Goal: Information Seeking & Learning: Find specific fact

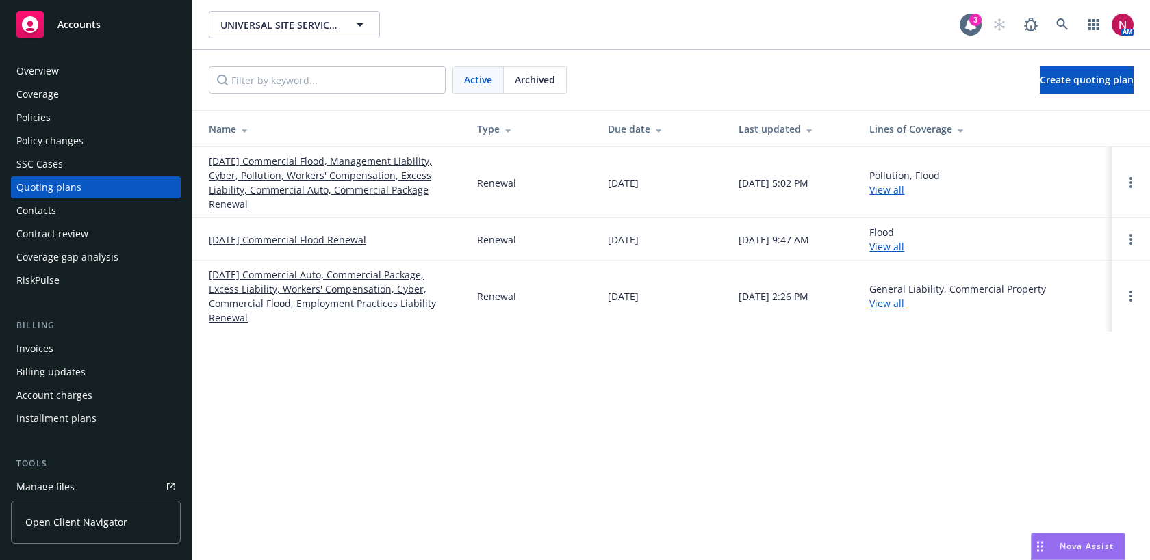
click at [39, 114] on div "Policies" at bounding box center [33, 118] width 34 height 22
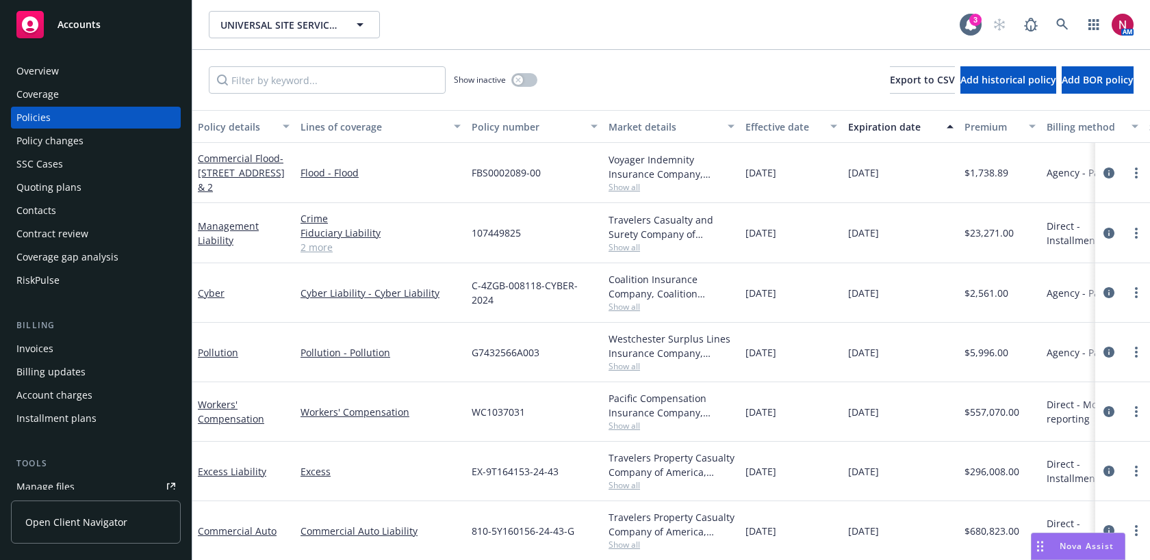
click at [323, 248] on link "2 more" at bounding box center [380, 247] width 160 height 14
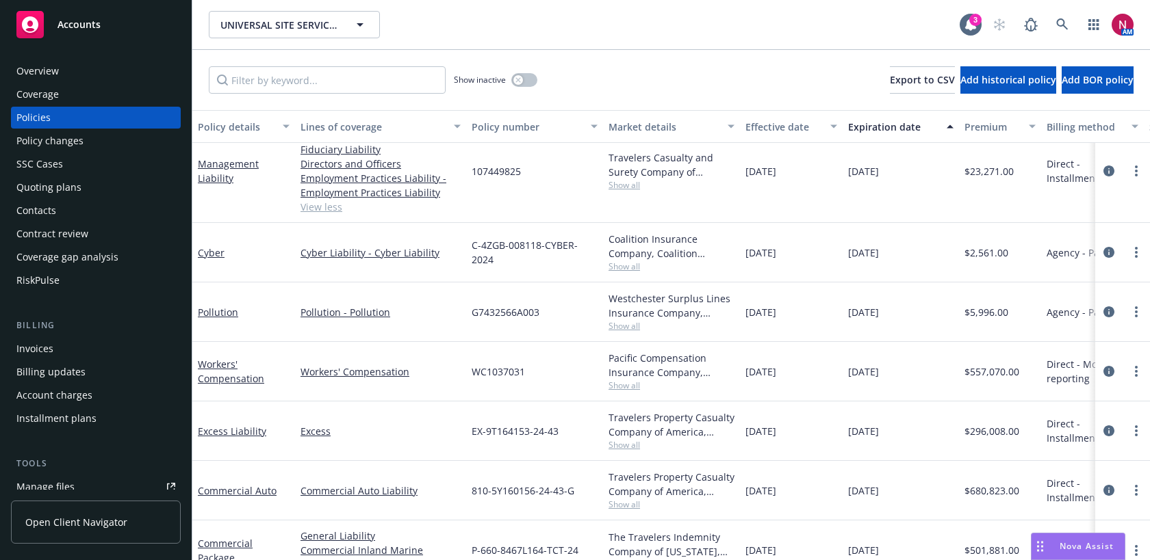
scroll to position [87, 0]
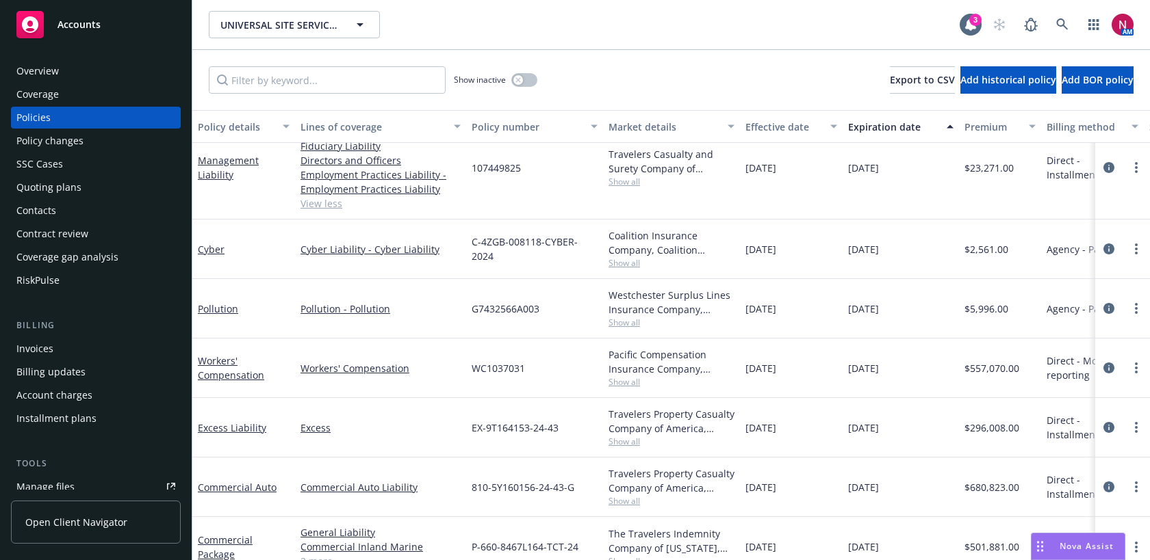
click at [632, 263] on span "Show all" at bounding box center [671, 263] width 126 height 12
click at [773, 225] on div "10/01/2024" at bounding box center [791, 250] width 103 height 60
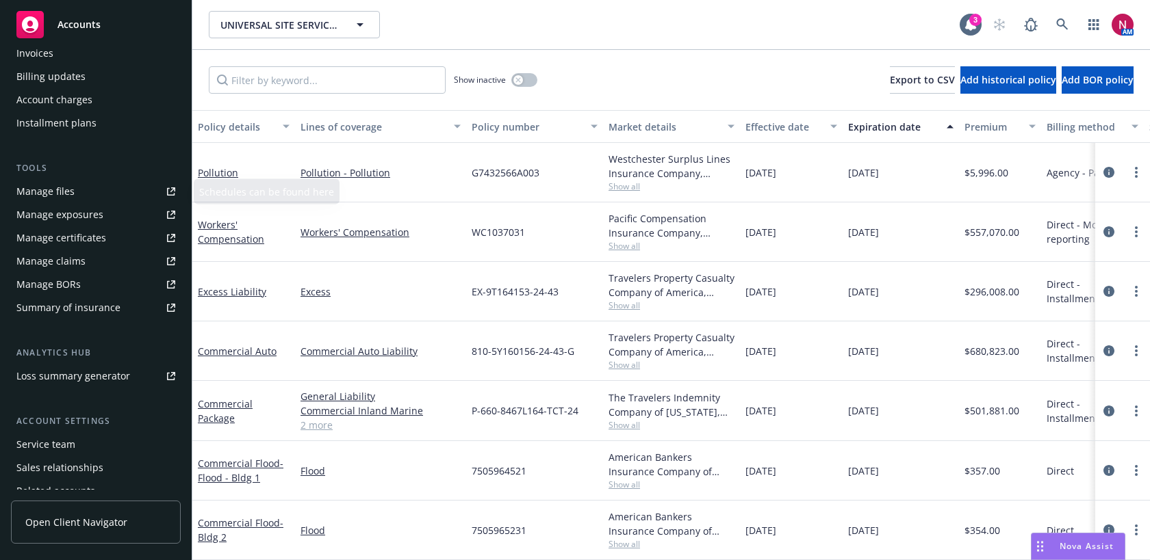
scroll to position [354, 0]
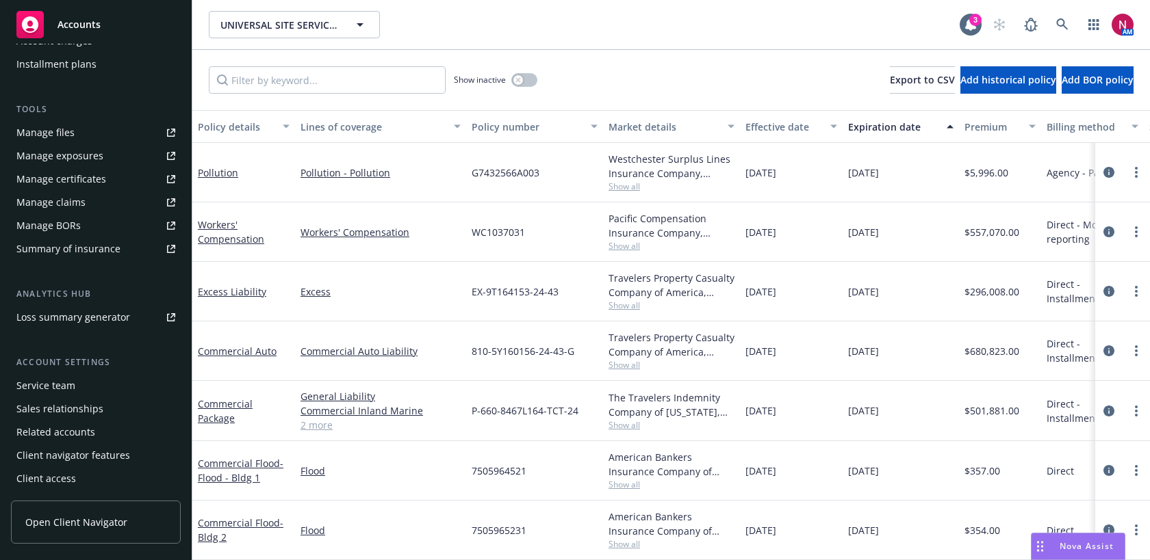
click at [73, 389] on div "Service team" at bounding box center [45, 386] width 59 height 22
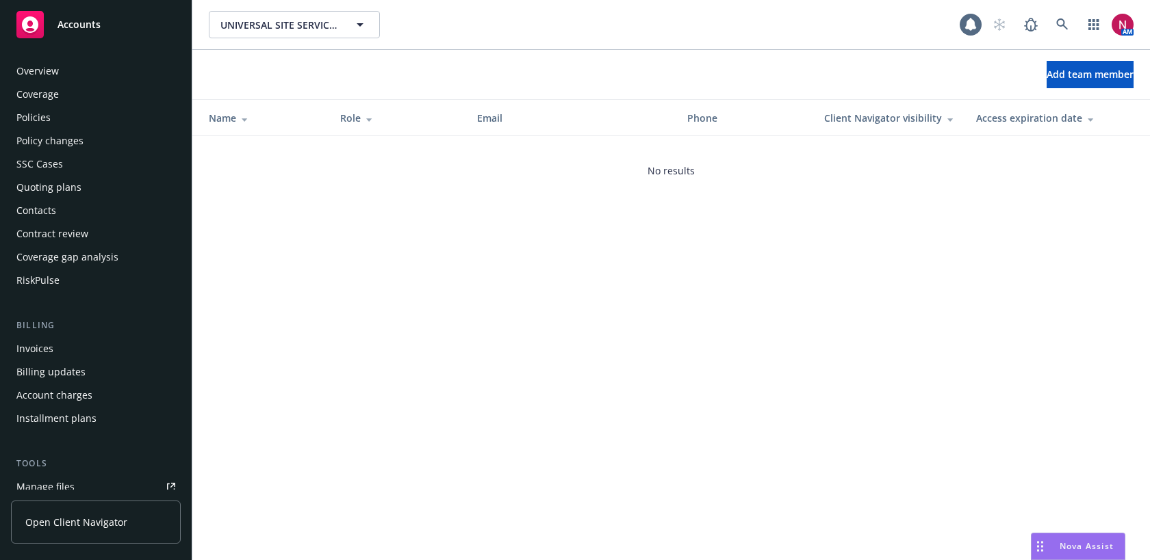
scroll to position [354, 0]
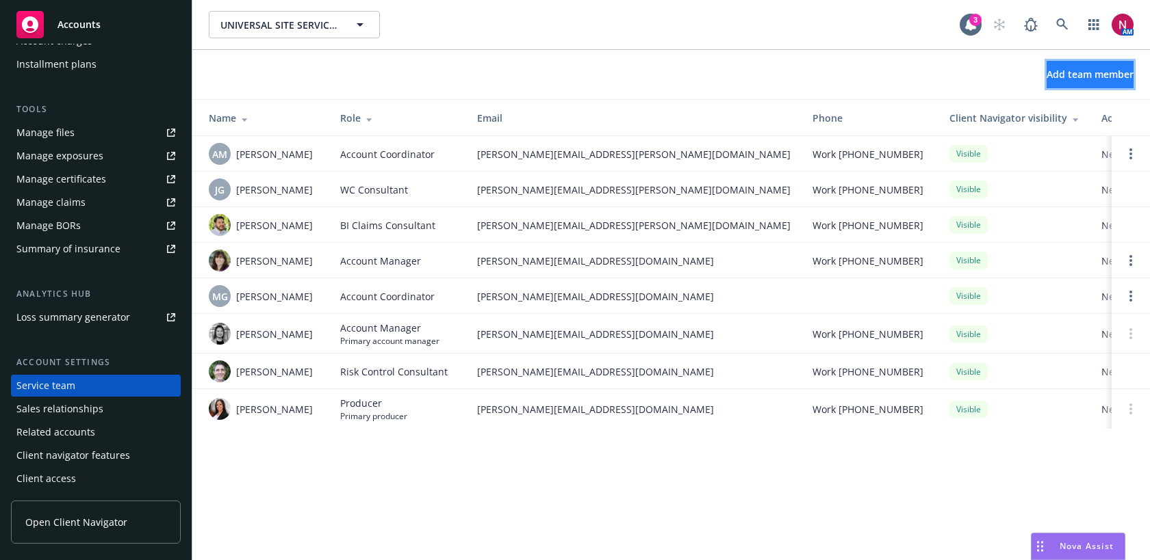
click at [1079, 76] on span "Add team member" at bounding box center [1089, 74] width 87 height 13
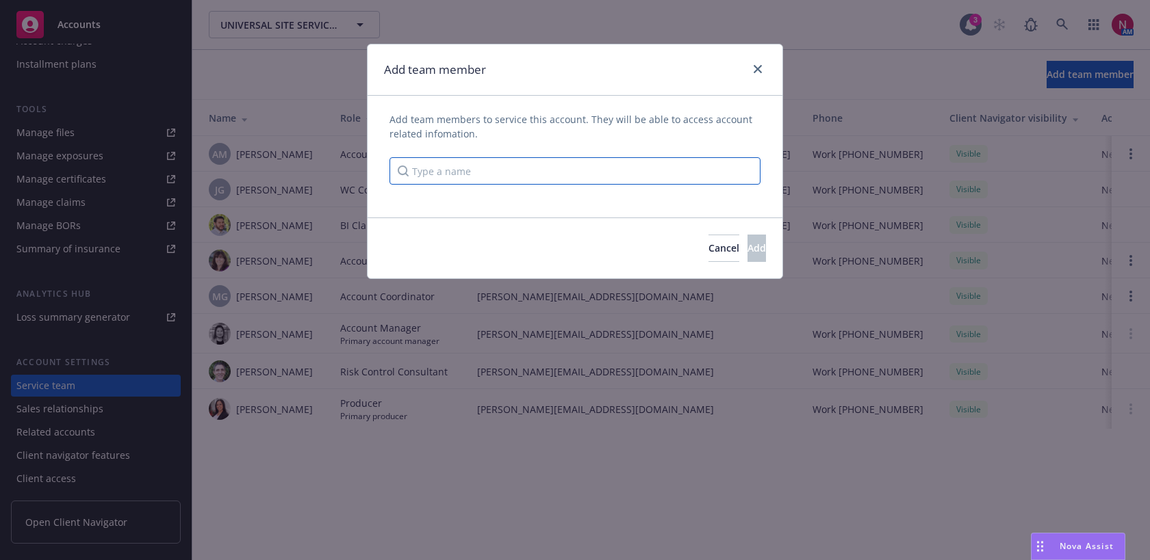
click at [685, 169] on input "Type a name" at bounding box center [574, 170] width 371 height 27
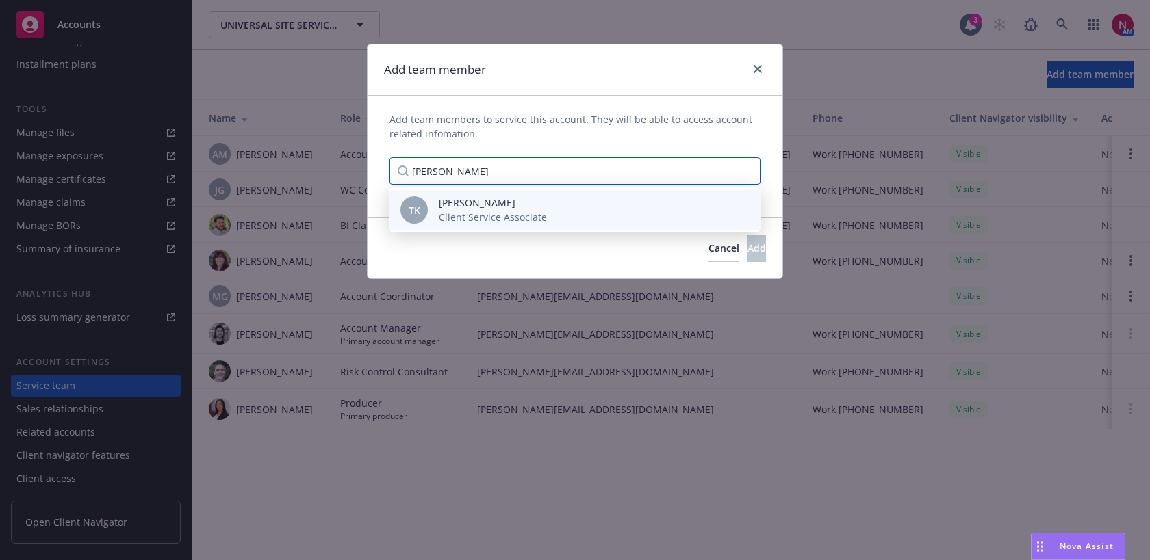
type input "tonisha"
click at [677, 207] on div "TK Tonisha Koerner Client Service Associate" at bounding box center [574, 210] width 349 height 29
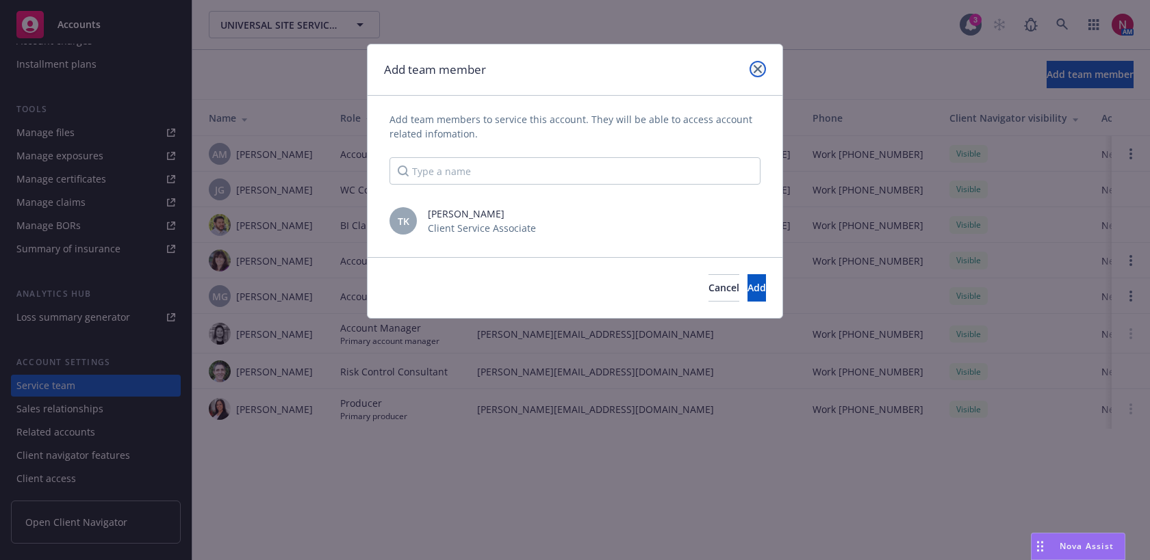
click at [756, 63] on link "close" at bounding box center [757, 69] width 16 height 16
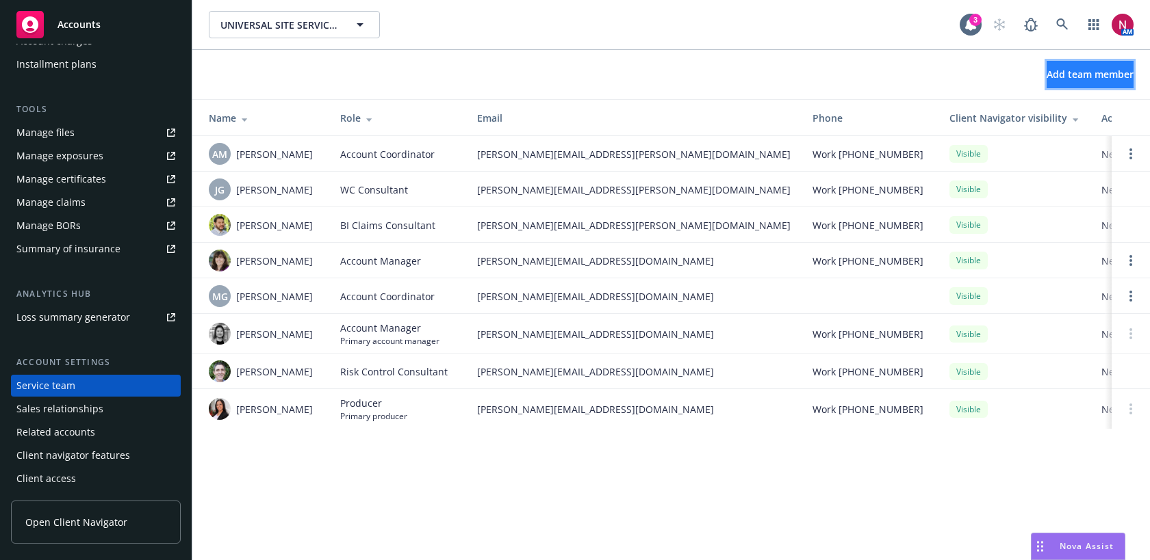
click at [1046, 79] on span "Add team member" at bounding box center [1089, 74] width 87 height 13
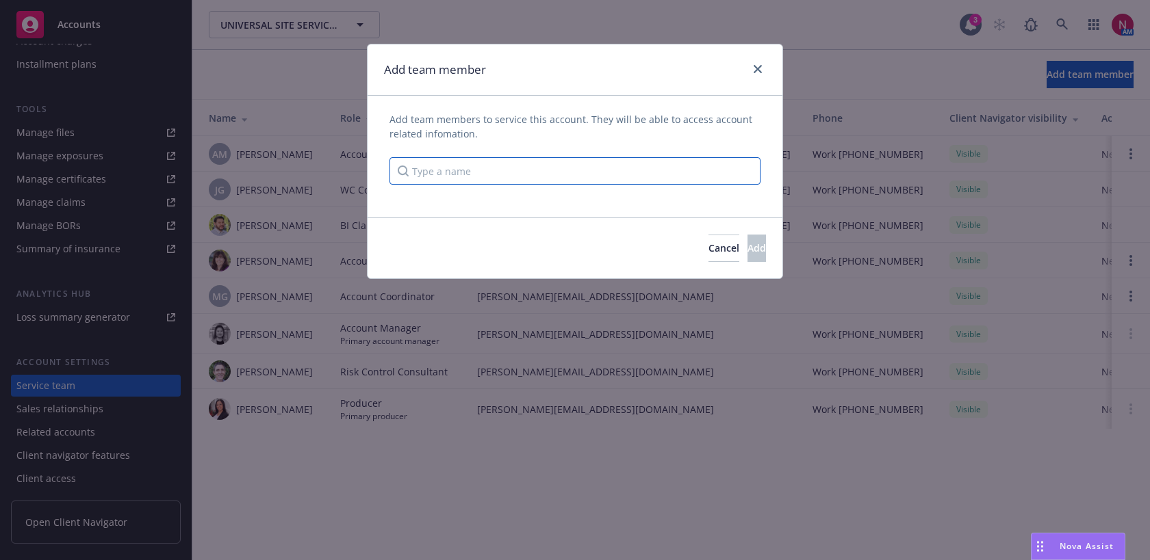
click at [640, 181] on input "Type a name" at bounding box center [574, 170] width 371 height 27
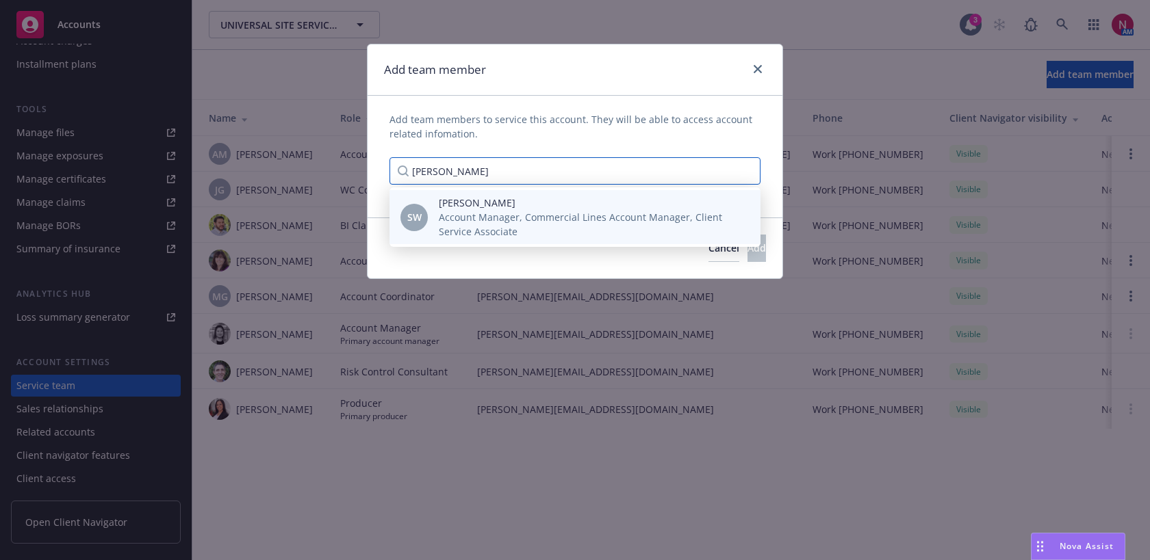
type input "shanna"
click at [578, 240] on div "SW Shanna Williams Account Manager, Commercial Lines Account Manager, Client Se…" at bounding box center [574, 217] width 371 height 54
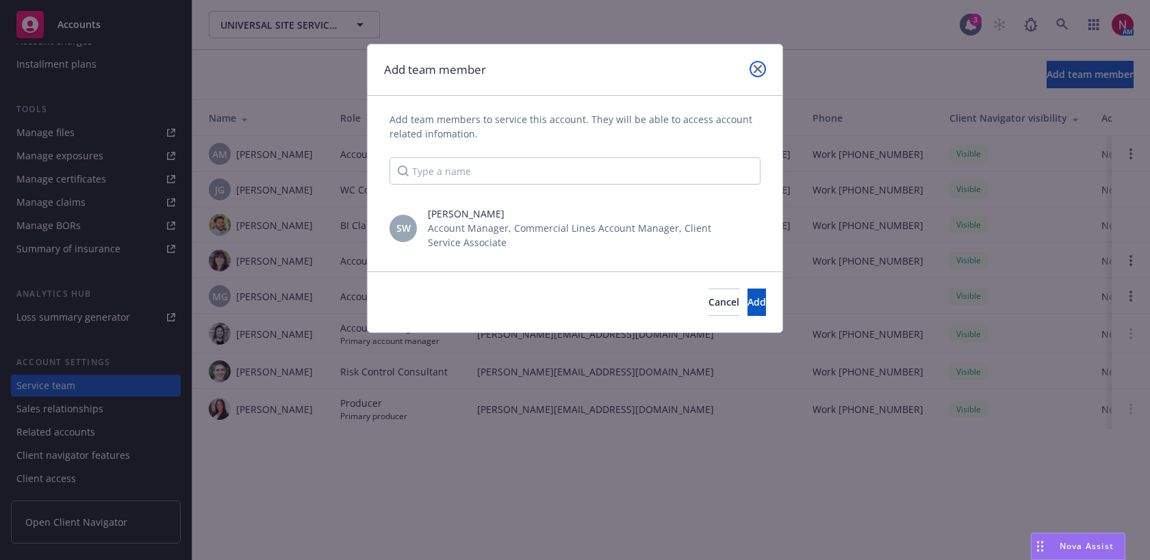
click at [758, 68] on icon "close" at bounding box center [757, 69] width 8 height 8
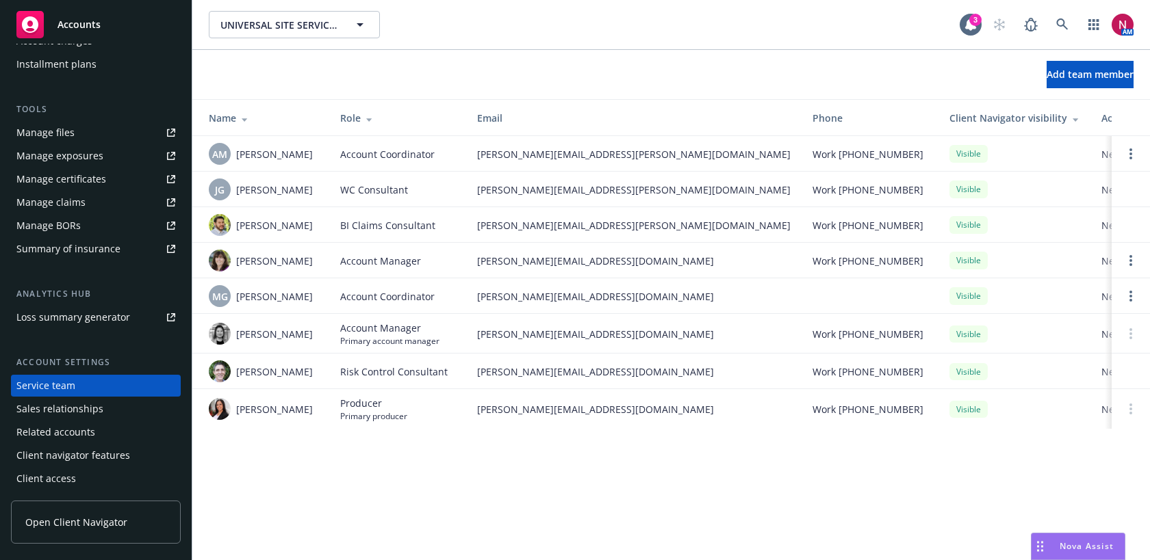
scroll to position [0, 0]
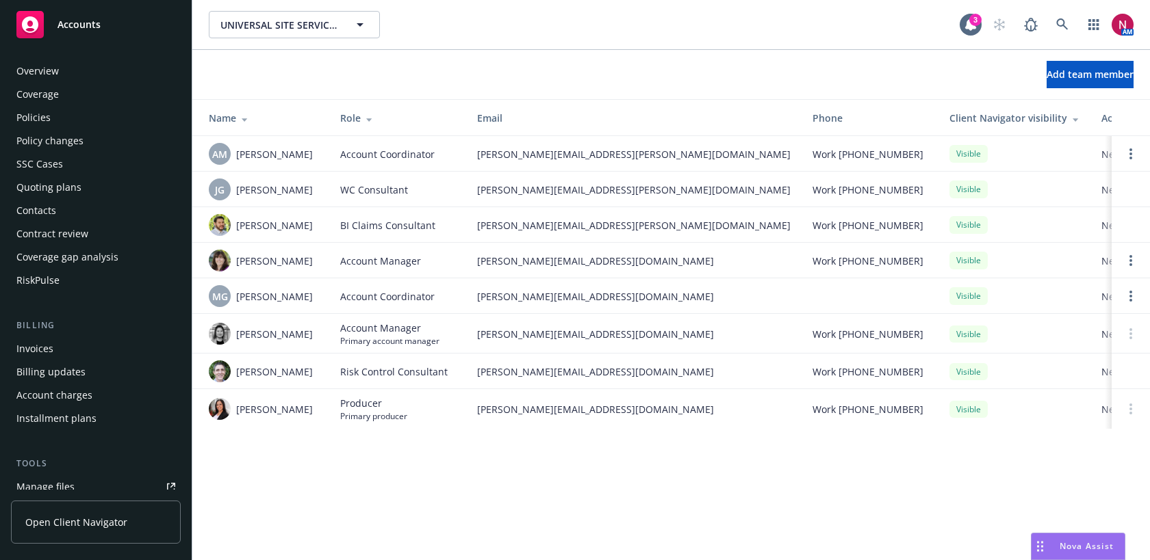
click at [98, 110] on div "Policies" at bounding box center [95, 118] width 159 height 22
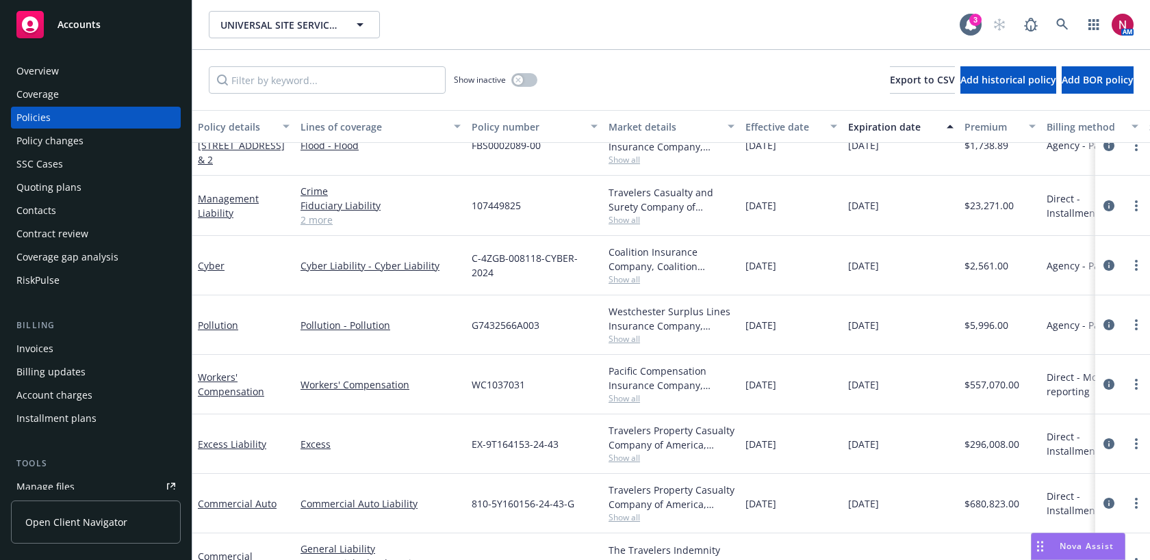
scroll to position [33, 0]
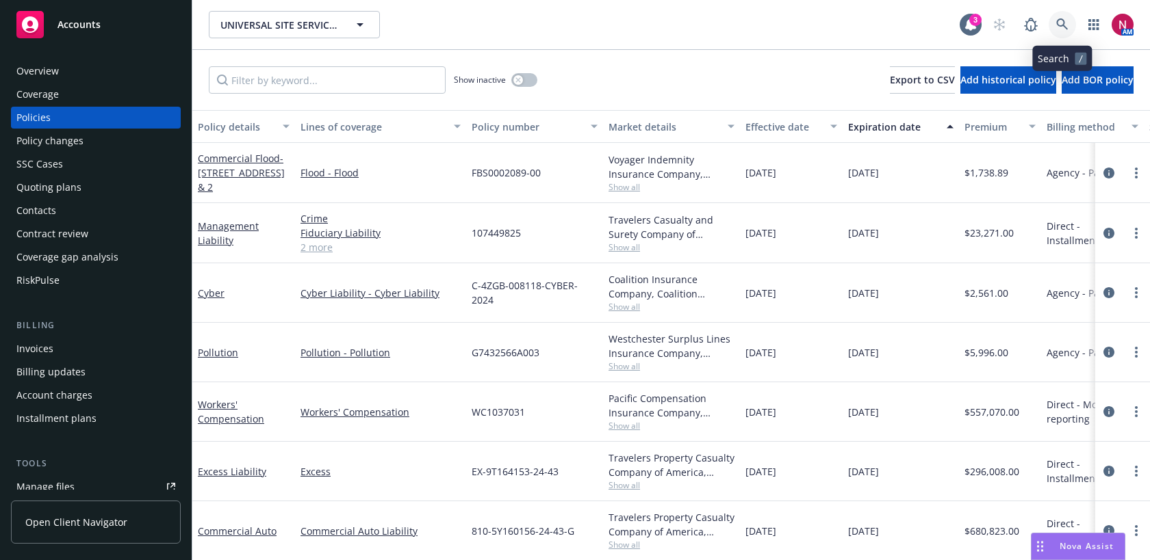
click at [1061, 27] on icon at bounding box center [1062, 24] width 12 height 12
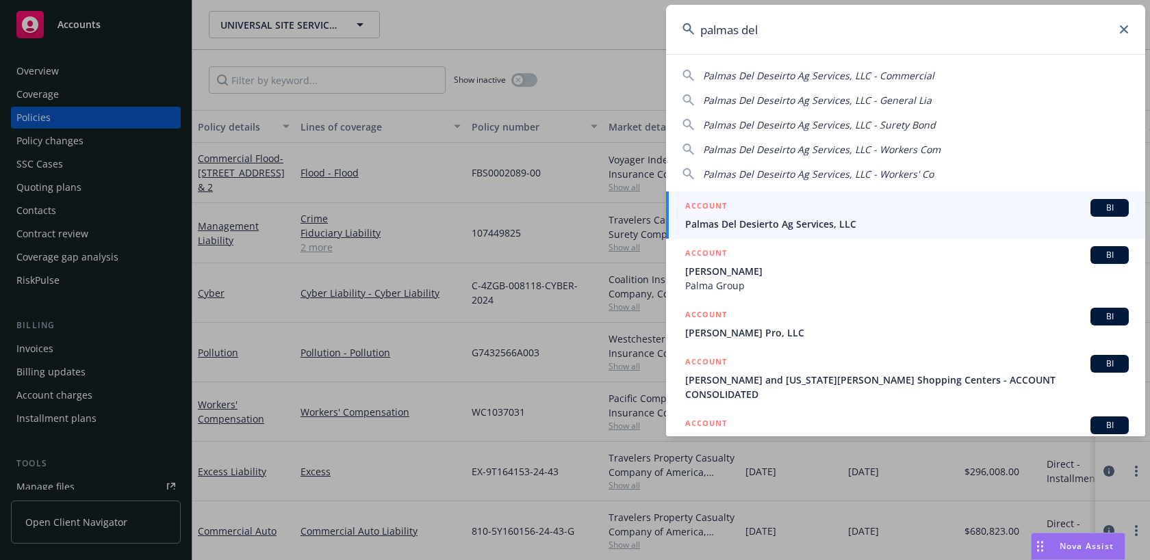
type input "palmas del"
click at [954, 214] on div "ACCOUNT BI" at bounding box center [906, 208] width 443 height 18
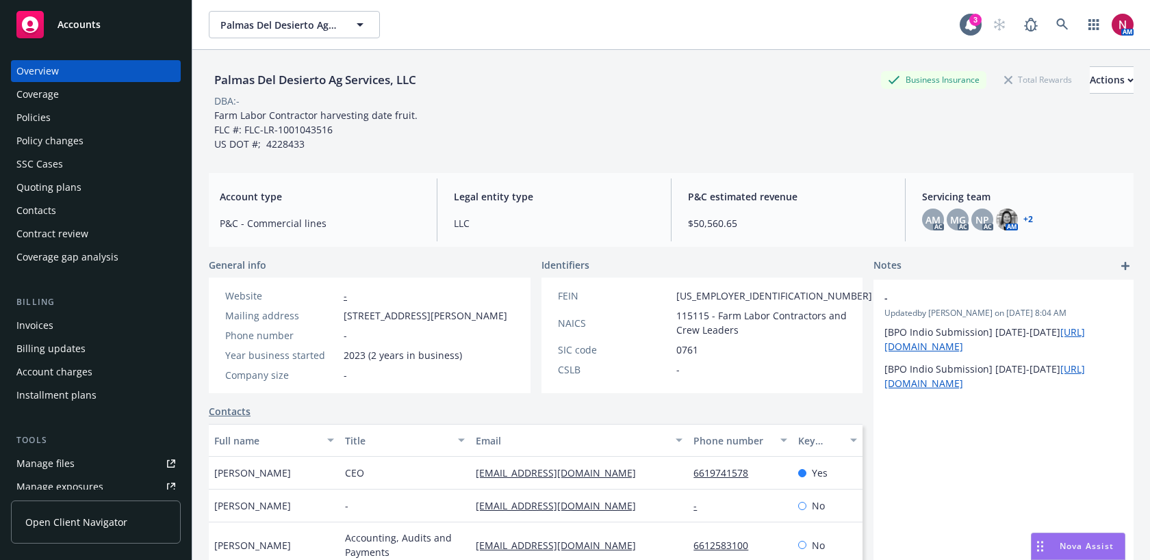
scroll to position [198, 0]
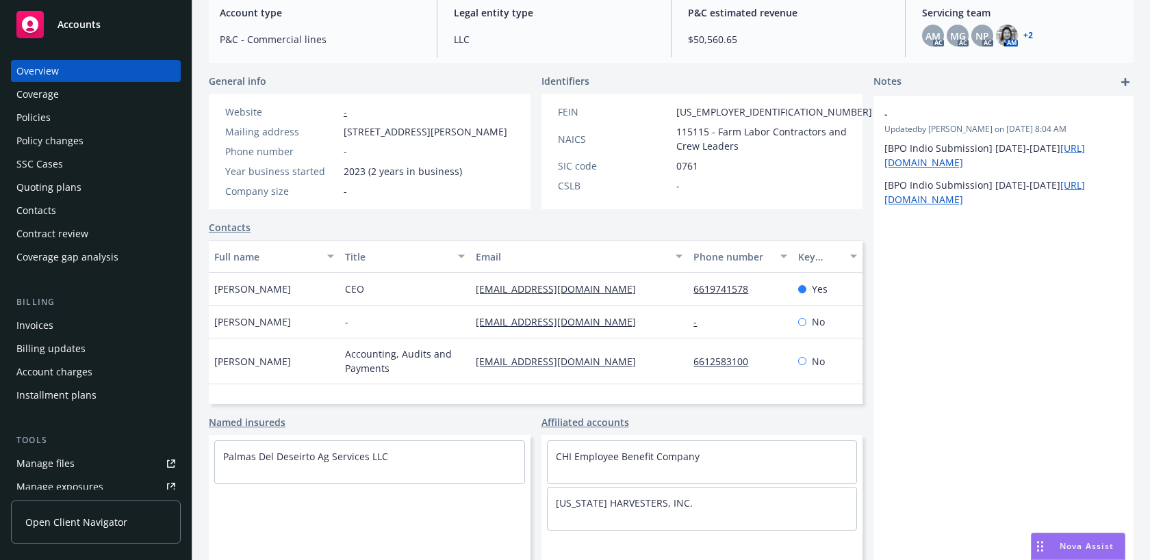
click at [108, 122] on div "Policies" at bounding box center [95, 118] width 159 height 22
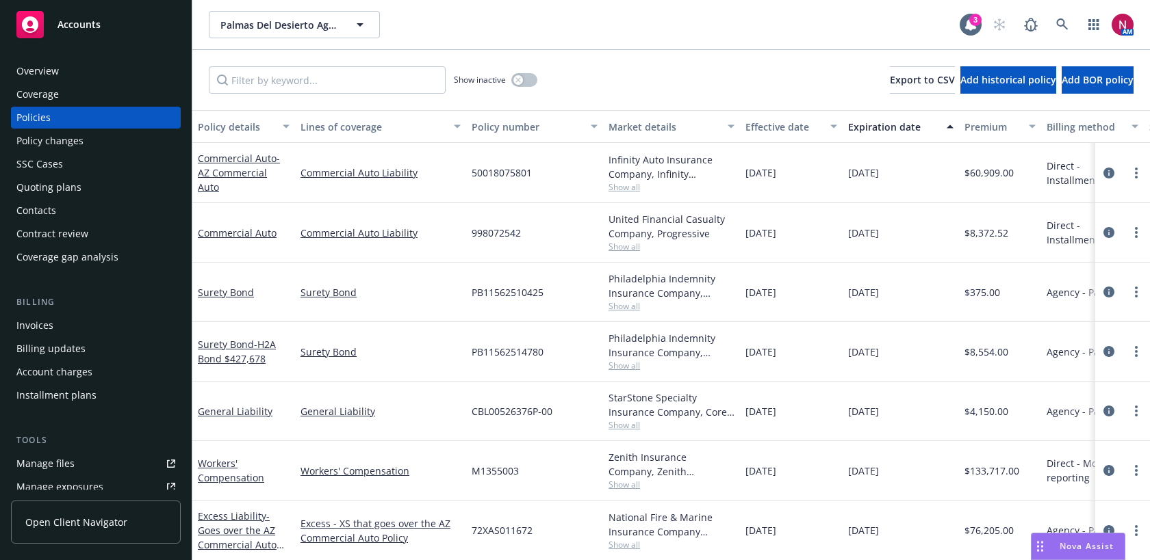
scroll to position [60, 0]
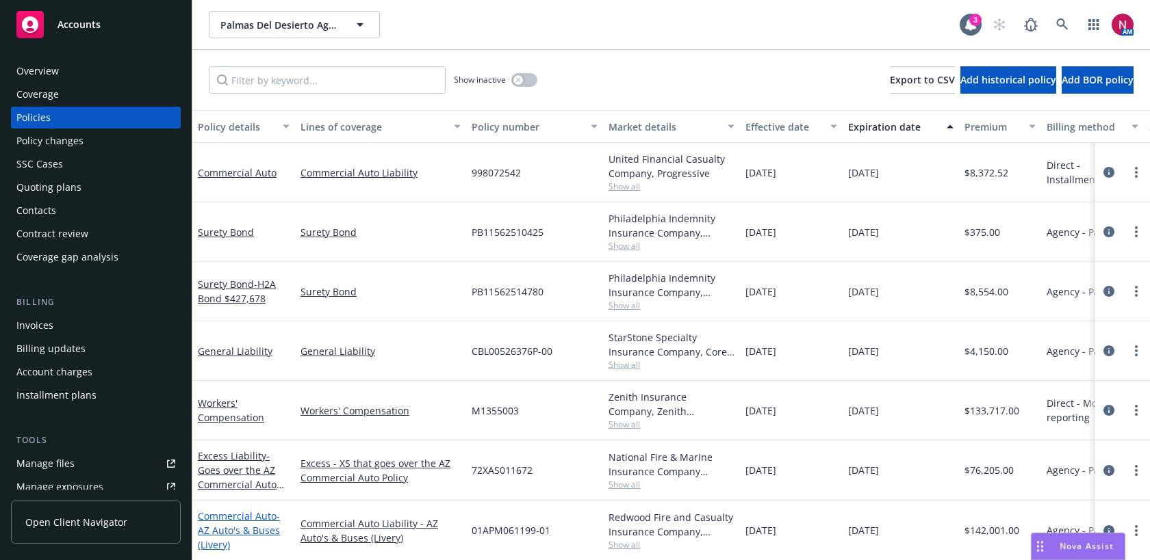
click at [249, 516] on link "Commercial Auto - AZ Auto's & Buses (Livery)" at bounding box center [239, 531] width 82 height 42
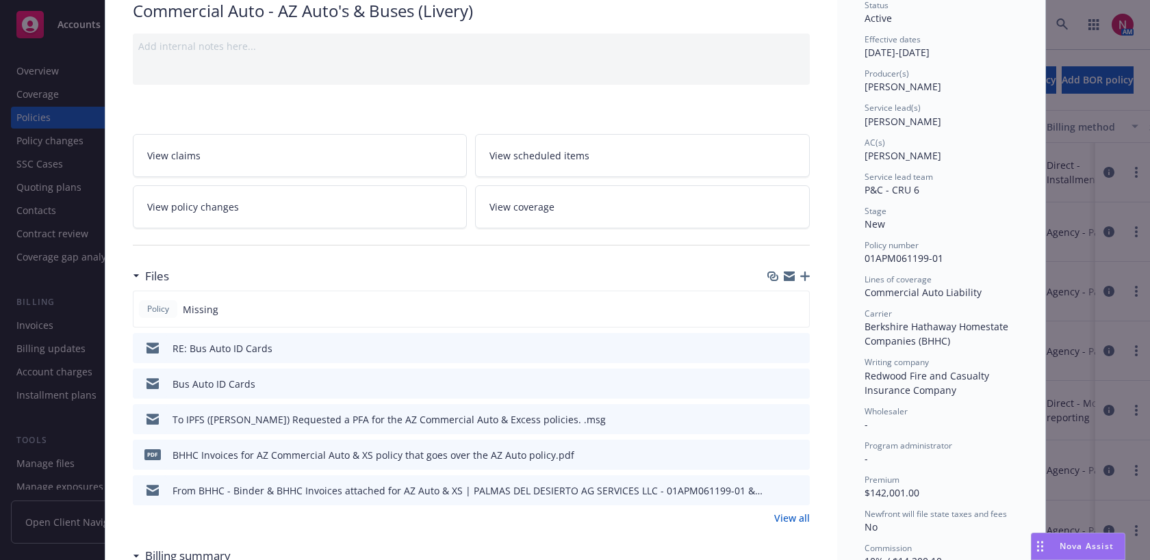
scroll to position [117, 0]
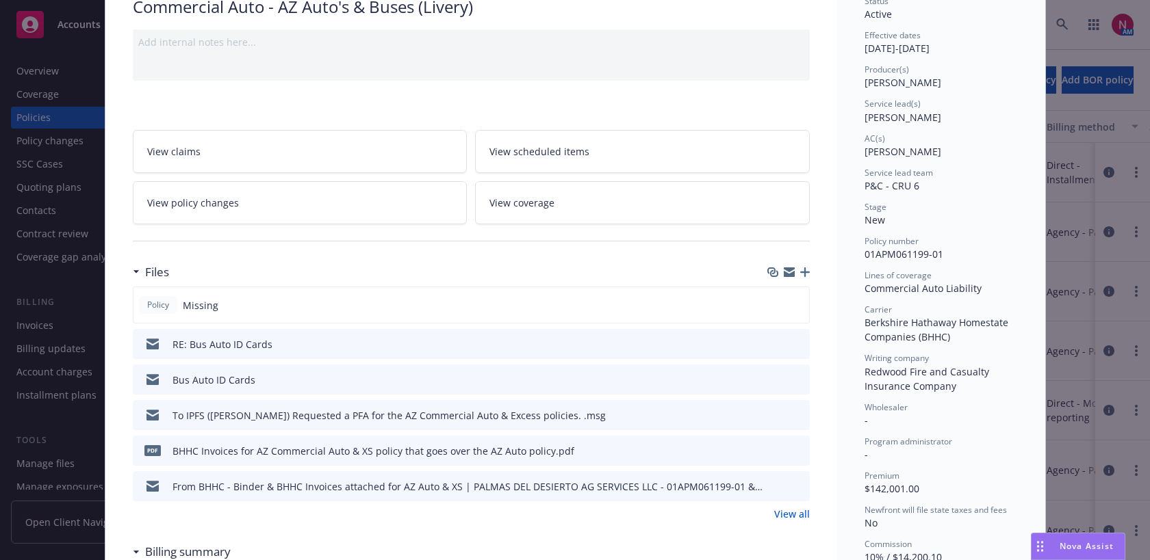
click at [794, 449] on icon "preview file" at bounding box center [796, 450] width 12 height 10
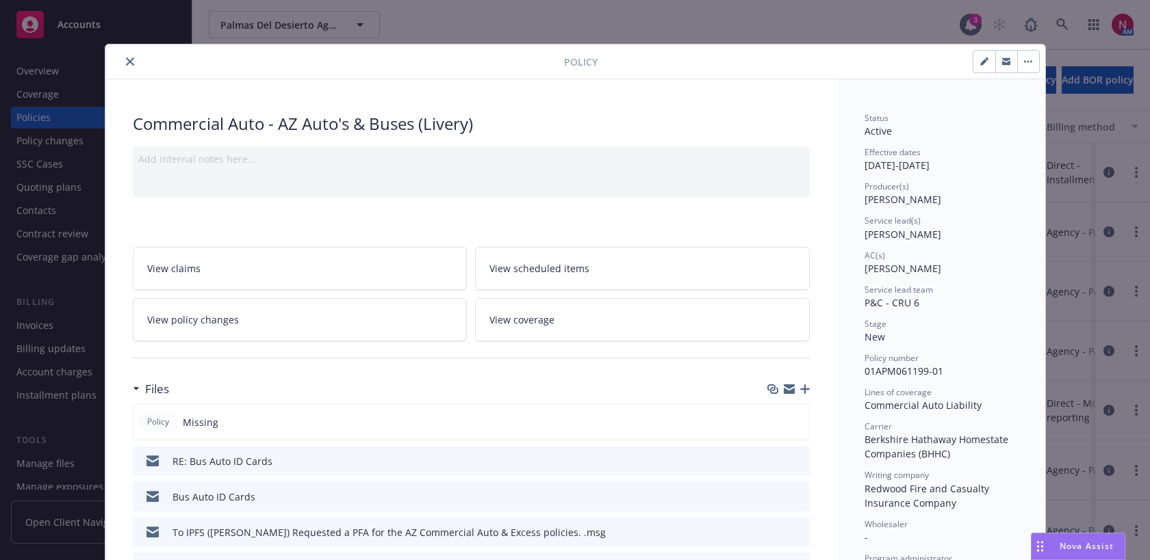
click at [131, 64] on icon "close" at bounding box center [130, 61] width 8 height 8
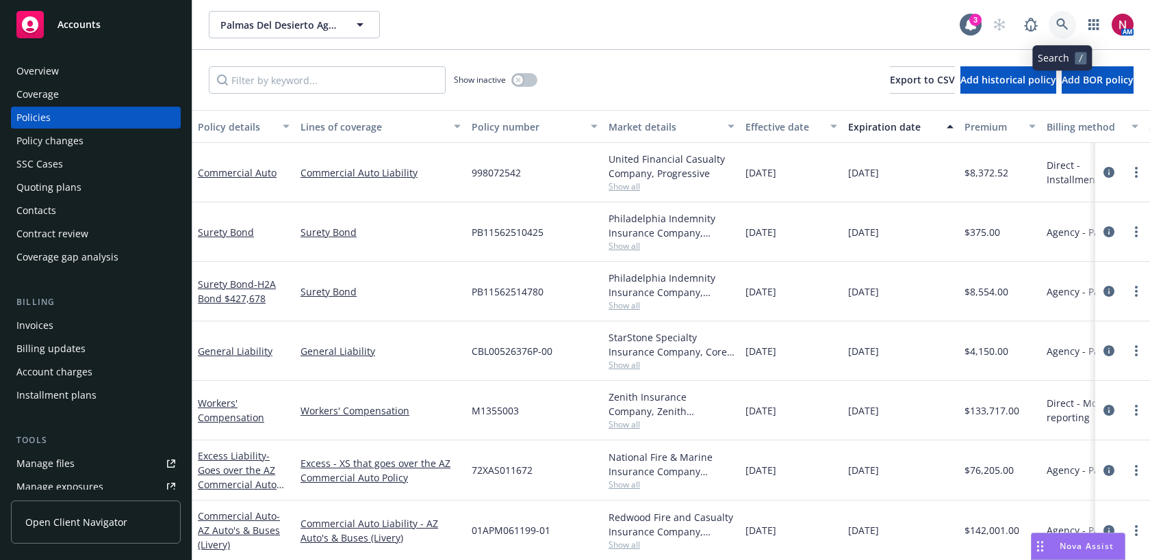
click at [1062, 19] on icon at bounding box center [1062, 24] width 12 height 12
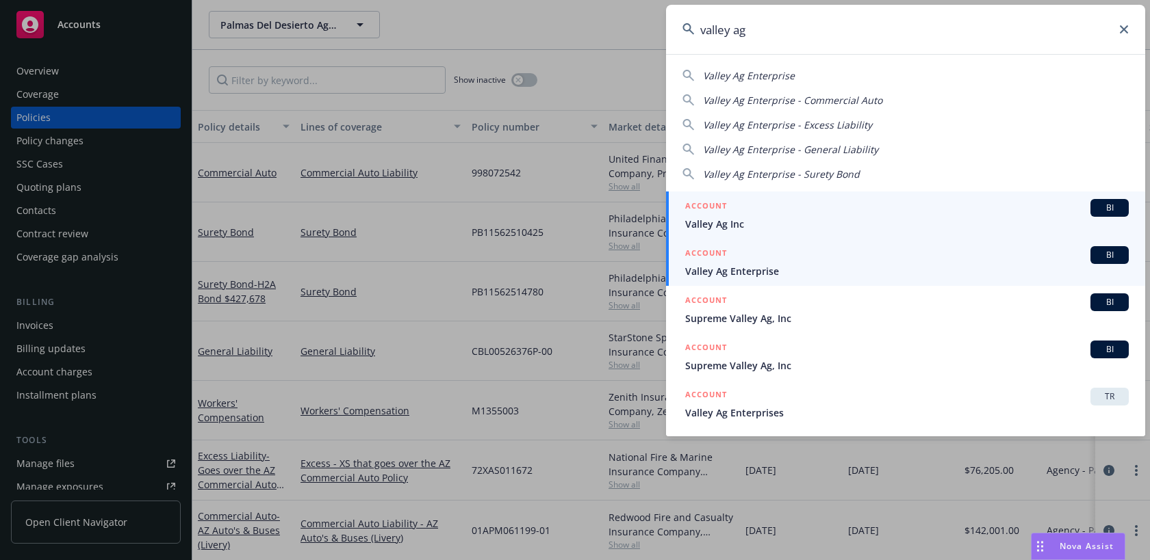
type input "valley ag"
click at [921, 264] on span "Valley Ag Enterprise" at bounding box center [906, 271] width 443 height 14
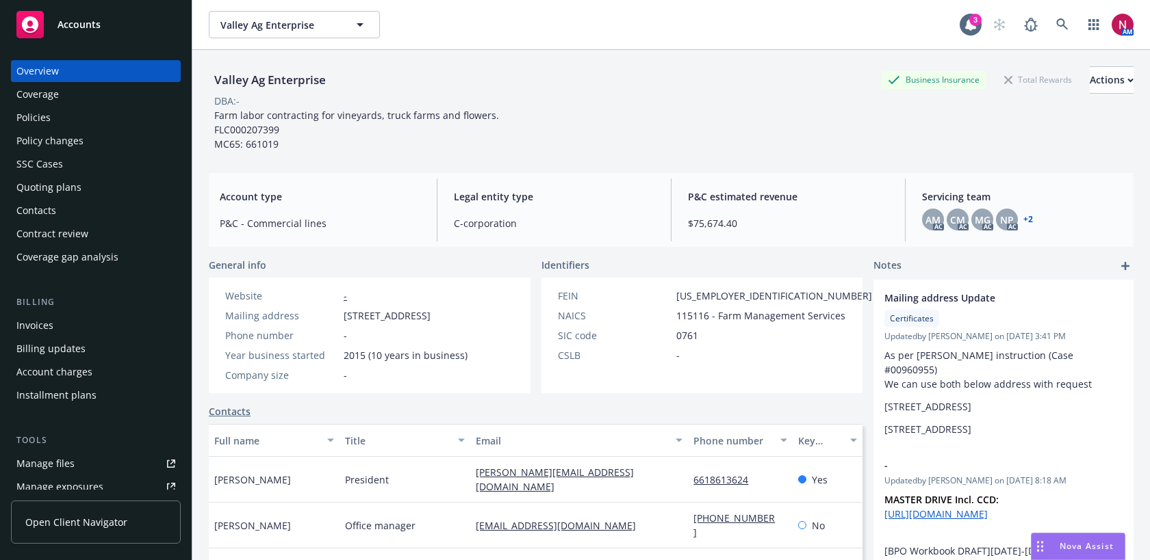
click at [48, 114] on div "Policies" at bounding box center [33, 118] width 34 height 22
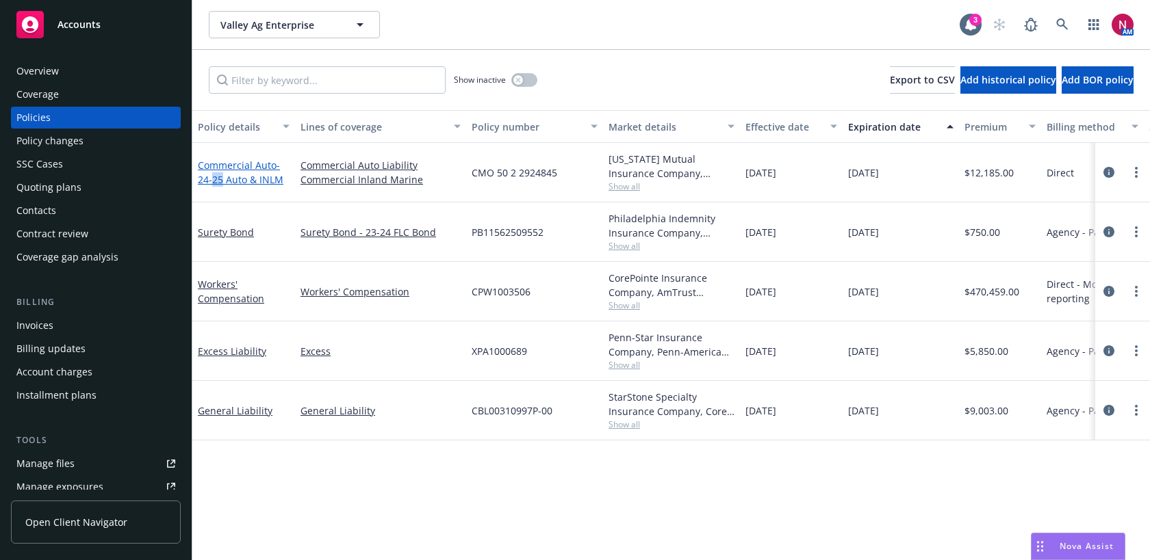
click at [220, 181] on span "- 24-25 Auto & INLM" at bounding box center [241, 172] width 86 height 27
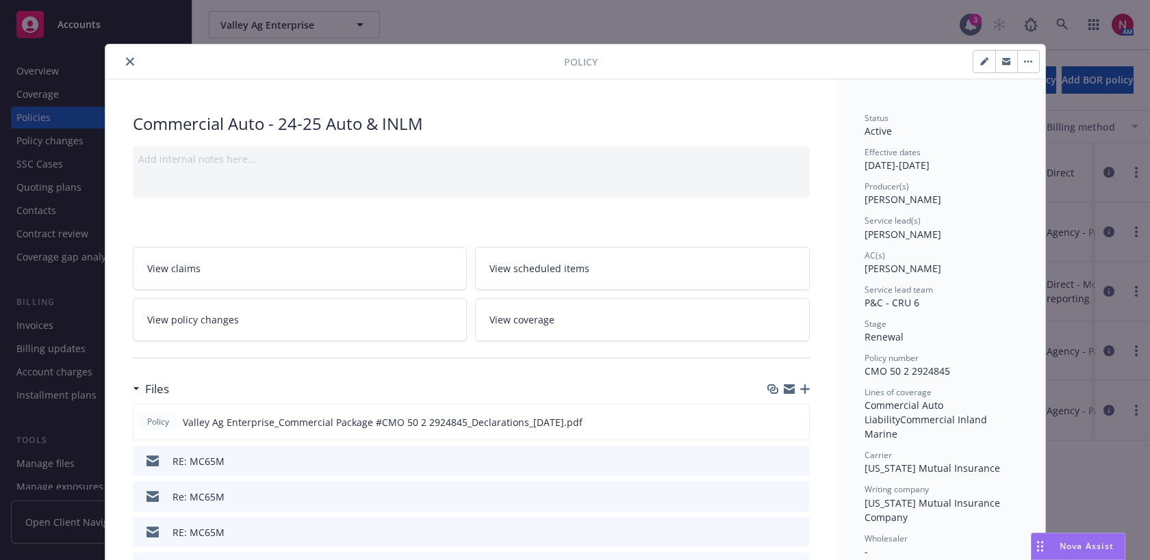
scroll to position [21, 0]
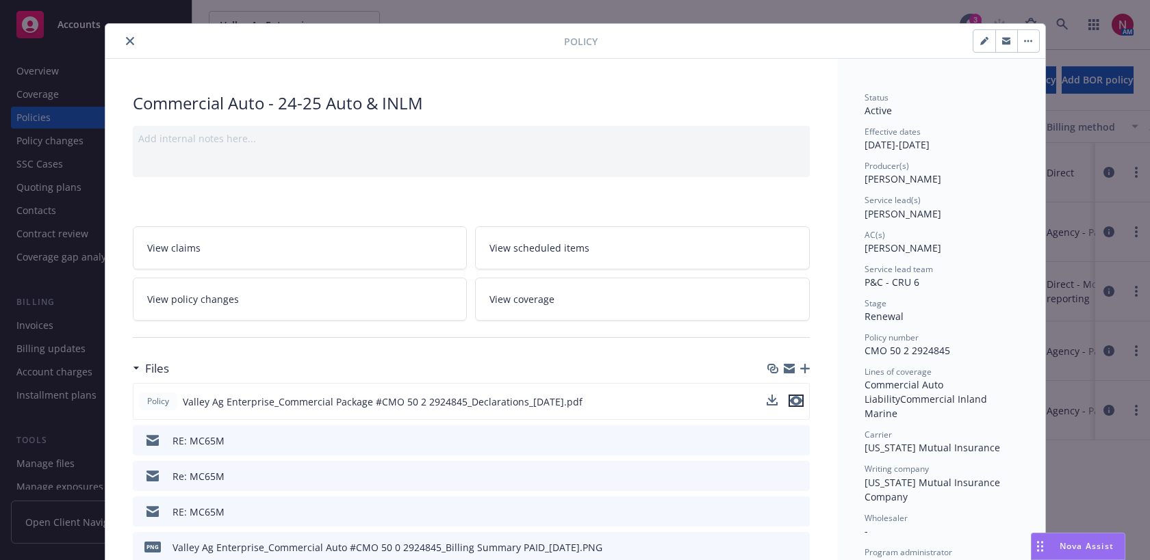
click at [800, 398] on icon "preview file" at bounding box center [796, 401] width 12 height 10
click at [126, 40] on icon "close" at bounding box center [130, 41] width 8 height 8
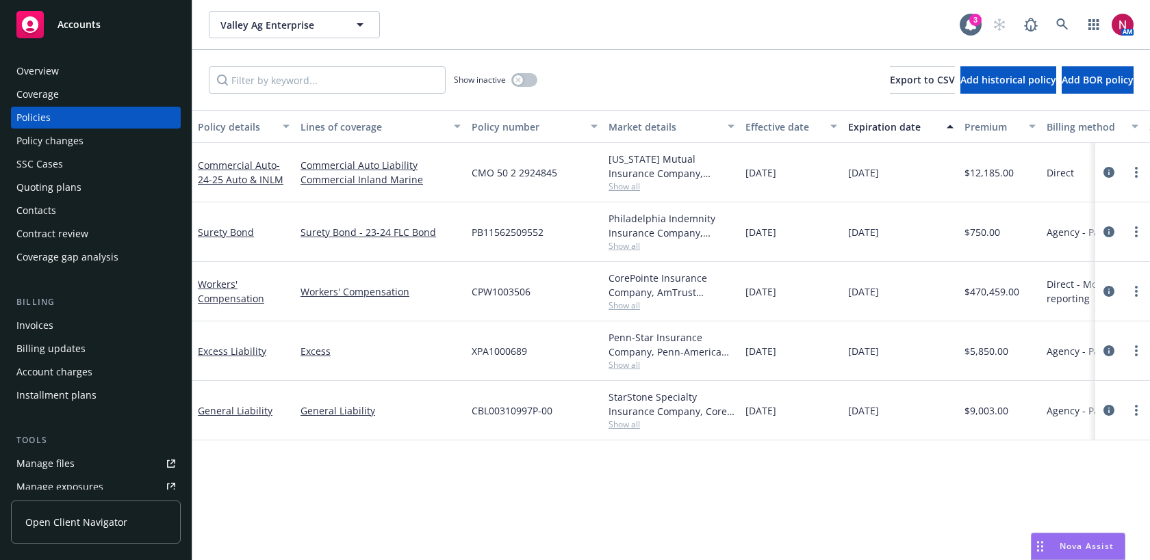
click at [83, 181] on div "Quoting plans" at bounding box center [95, 188] width 159 height 22
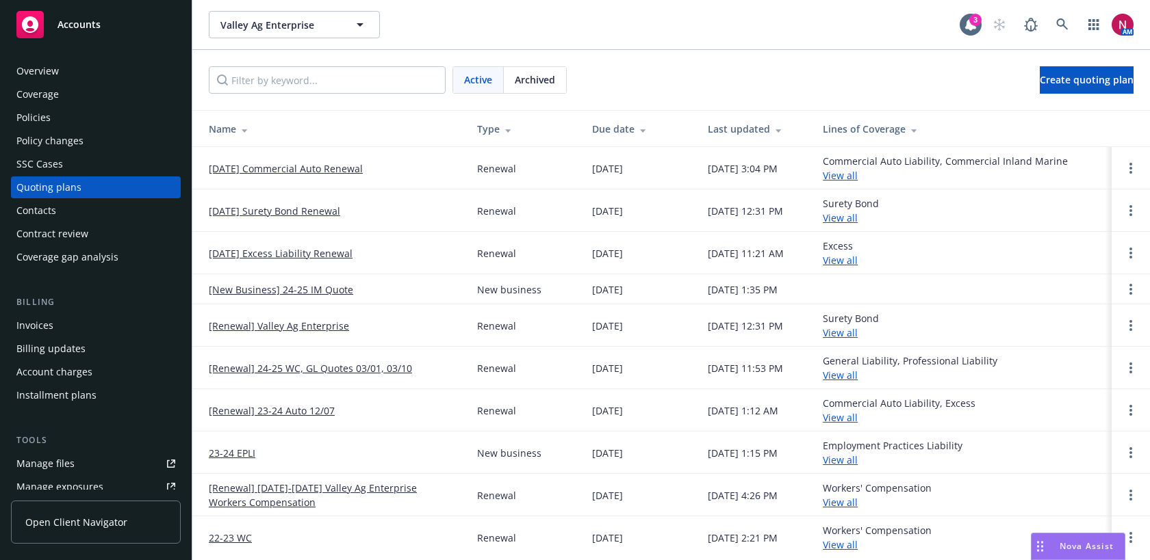
click at [513, 81] on div "Archived" at bounding box center [535, 80] width 62 height 26
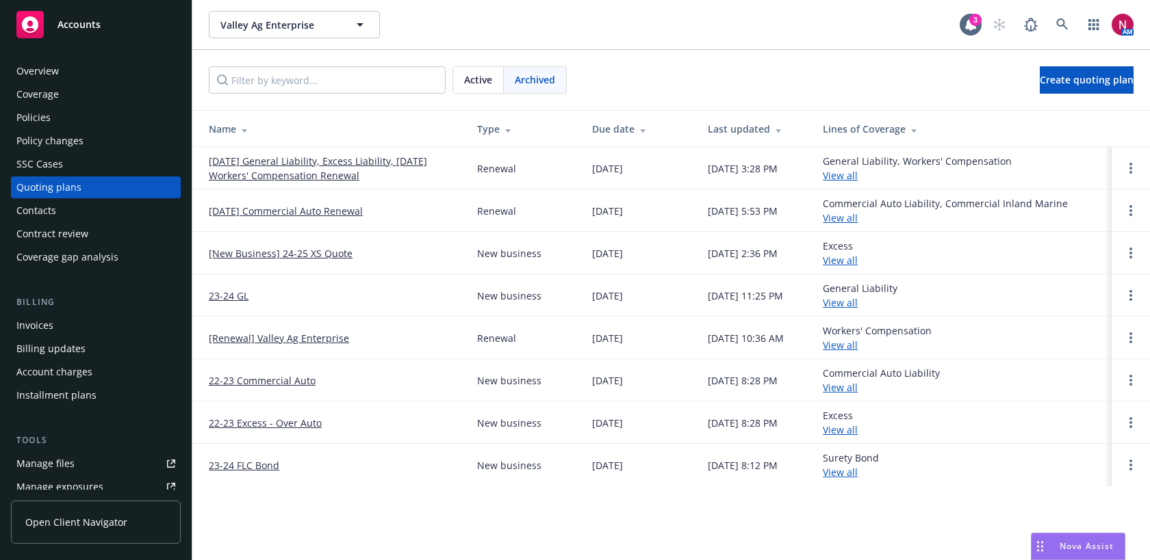
click at [80, 64] on div "Overview" at bounding box center [95, 71] width 159 height 22
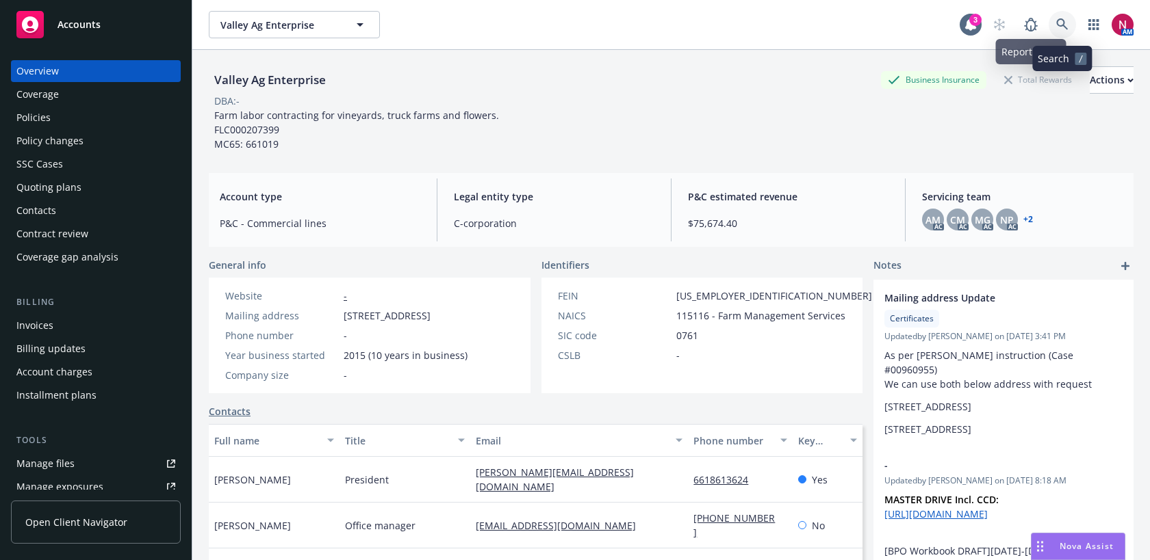
click at [1059, 18] on link at bounding box center [1061, 24] width 27 height 27
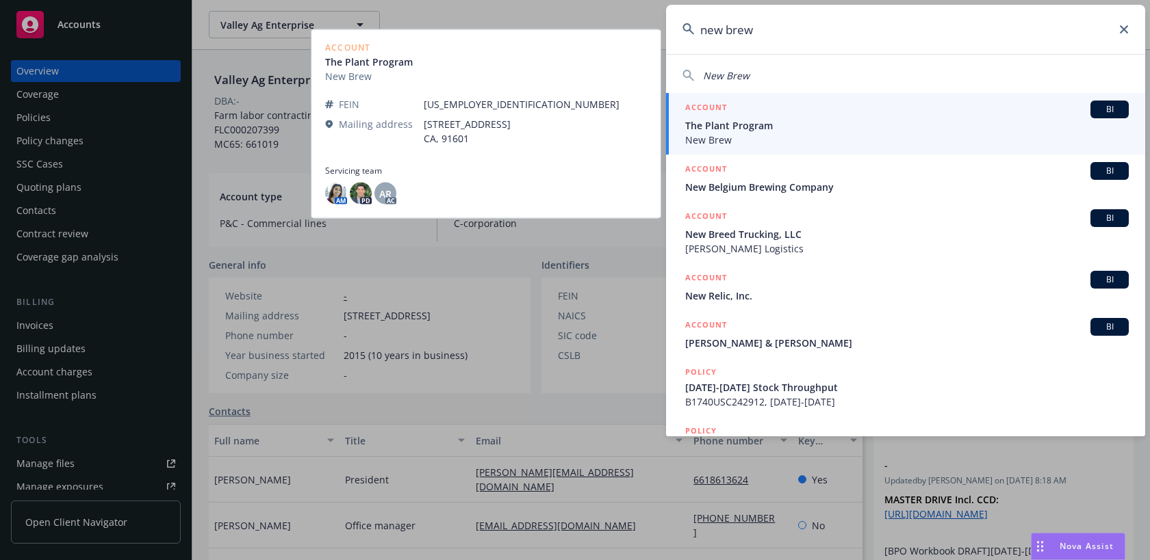
type input "new brew"
click at [954, 124] on span "The Plant Program" at bounding box center [906, 125] width 443 height 14
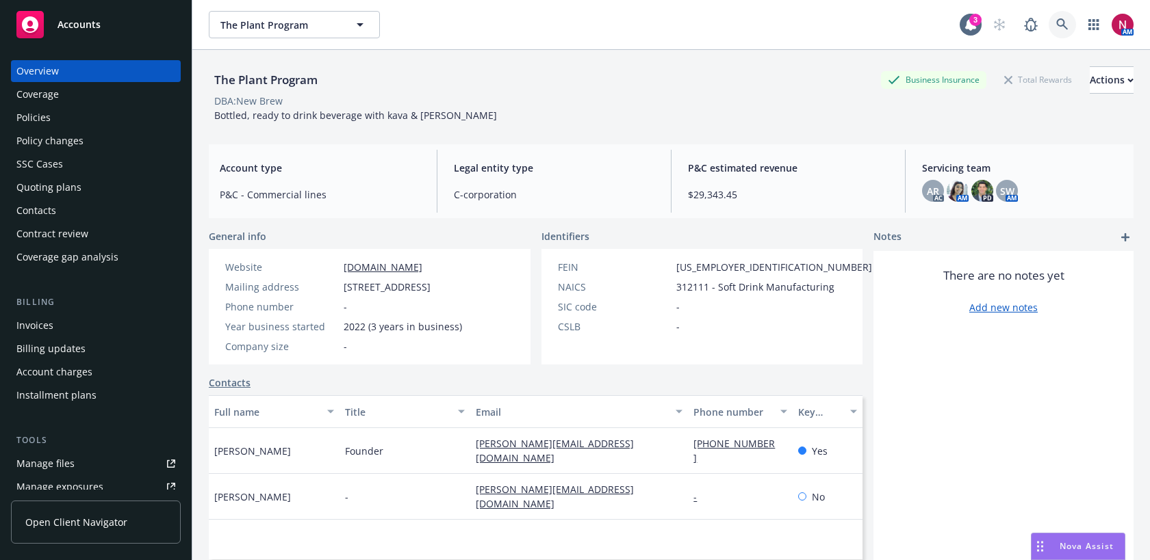
click at [1064, 23] on icon at bounding box center [1062, 24] width 12 height 12
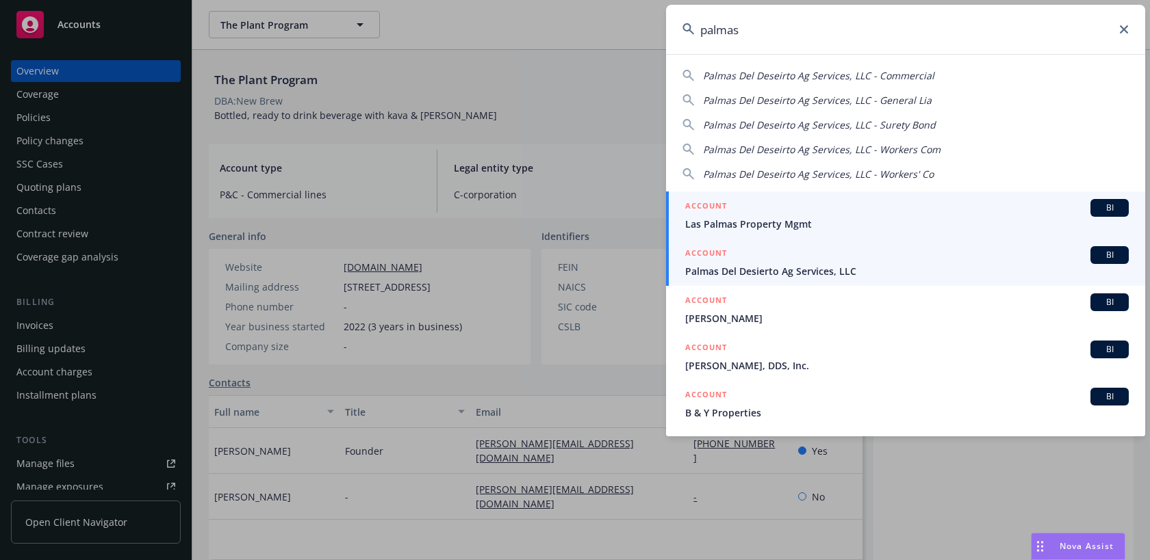
type input "palmas"
click at [872, 271] on span "Palmas Del Desierto Ag Services, LLC" at bounding box center [906, 271] width 443 height 14
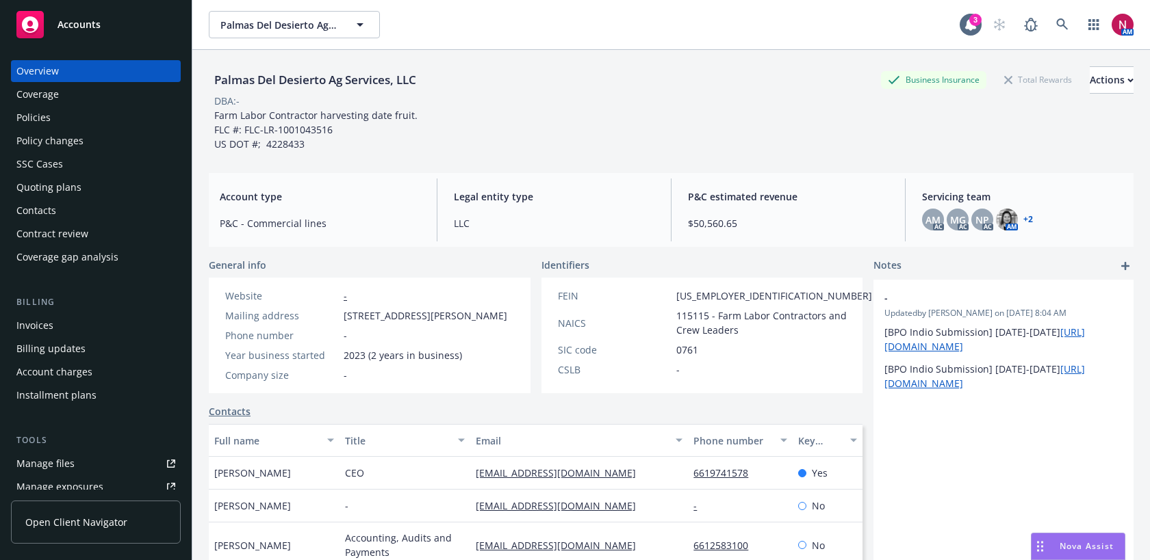
click at [43, 116] on div "Policies" at bounding box center [33, 118] width 34 height 22
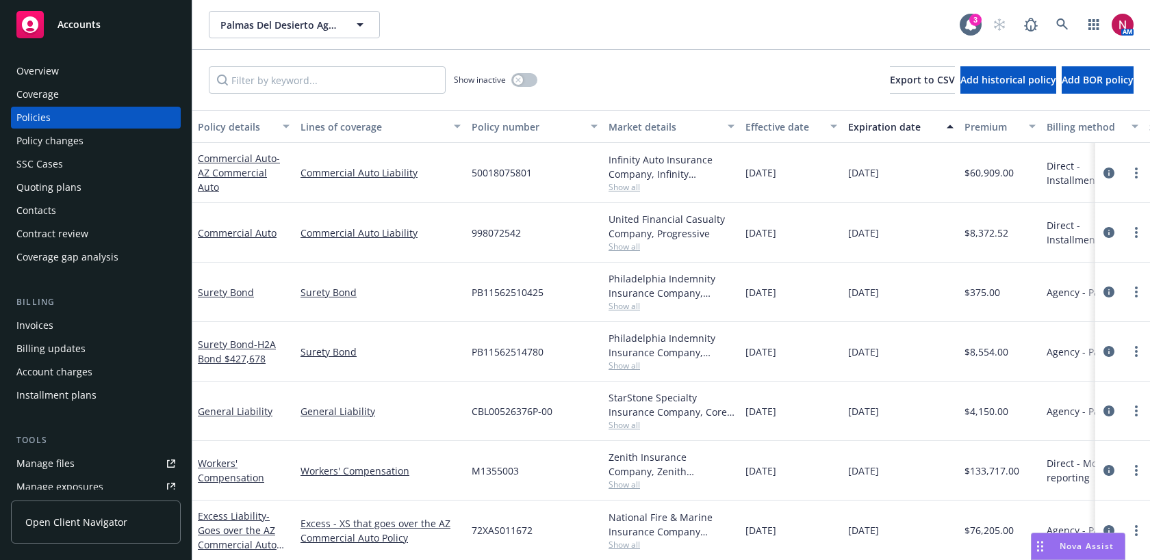
scroll to position [60, 0]
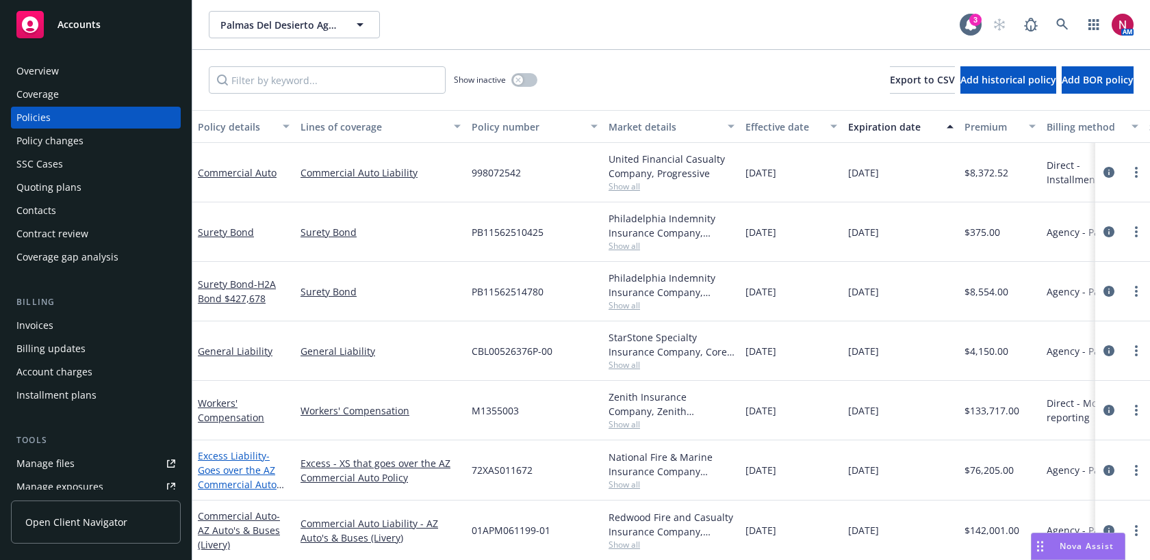
click at [230, 484] on span "- Goes over the AZ Commercial Auto Policy with BHHC" at bounding box center [241, 478] width 86 height 56
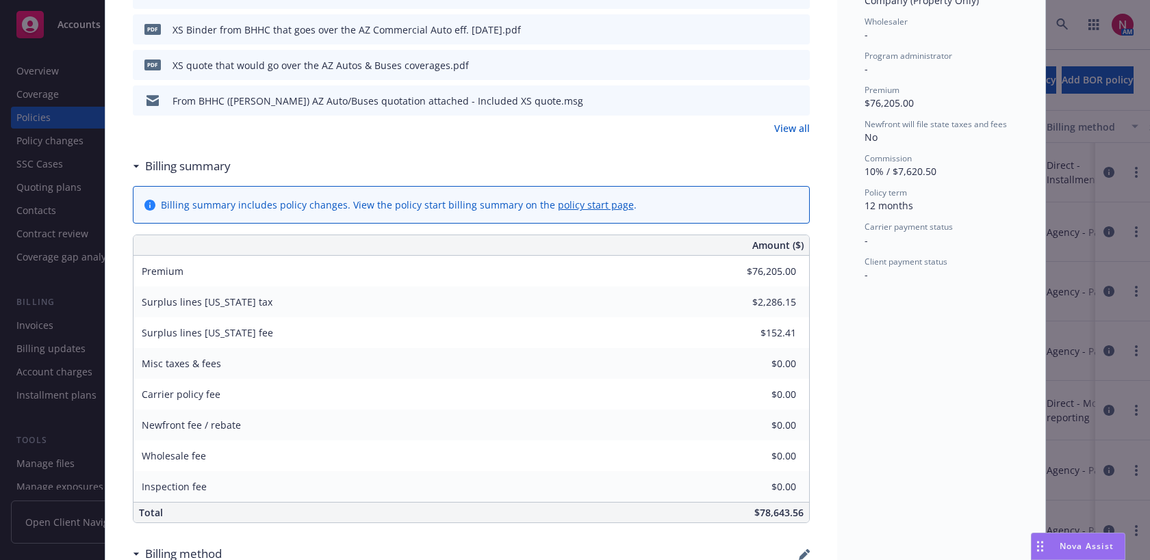
scroll to position [500, 0]
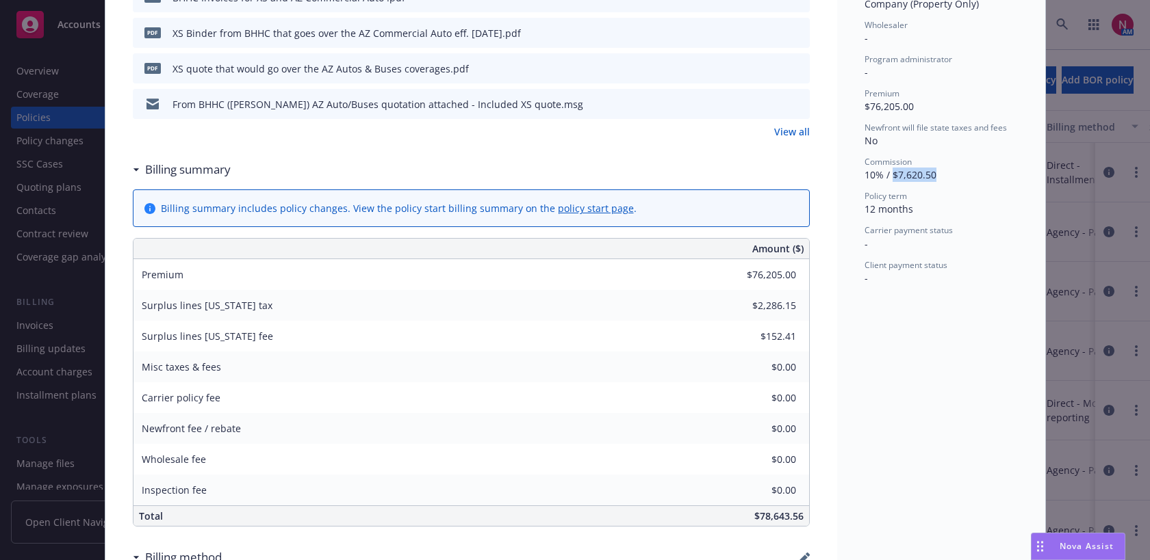
drag, startPoint x: 892, startPoint y: 177, endPoint x: 939, endPoint y: 178, distance: 46.6
click at [939, 178] on div "Commission 10% / $7,620.50" at bounding box center [940, 169] width 153 height 26
copy span "$7,620.50"
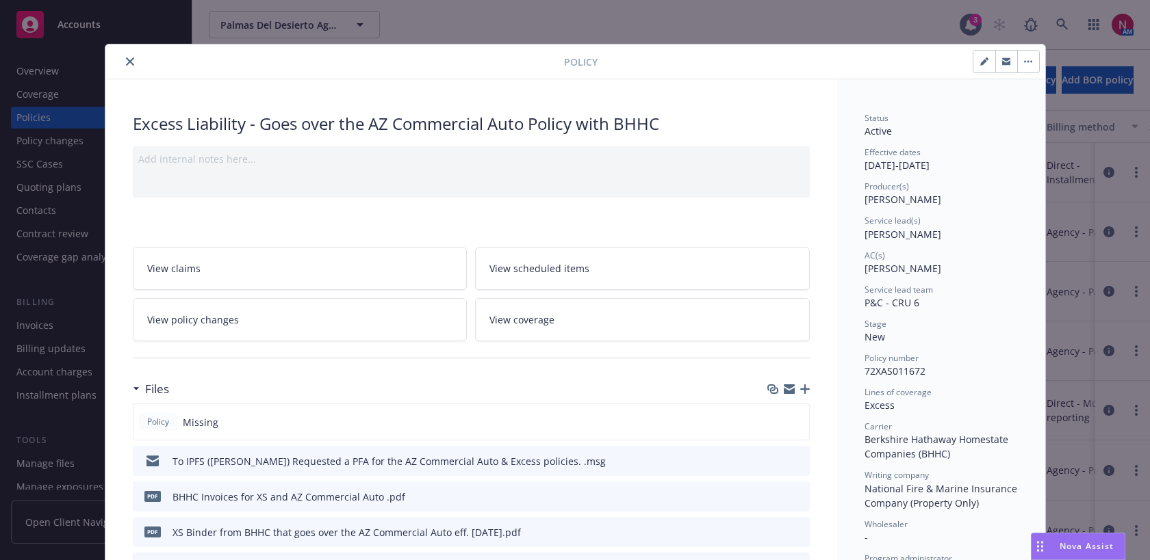
click at [129, 59] on icon "close" at bounding box center [130, 61] width 8 height 8
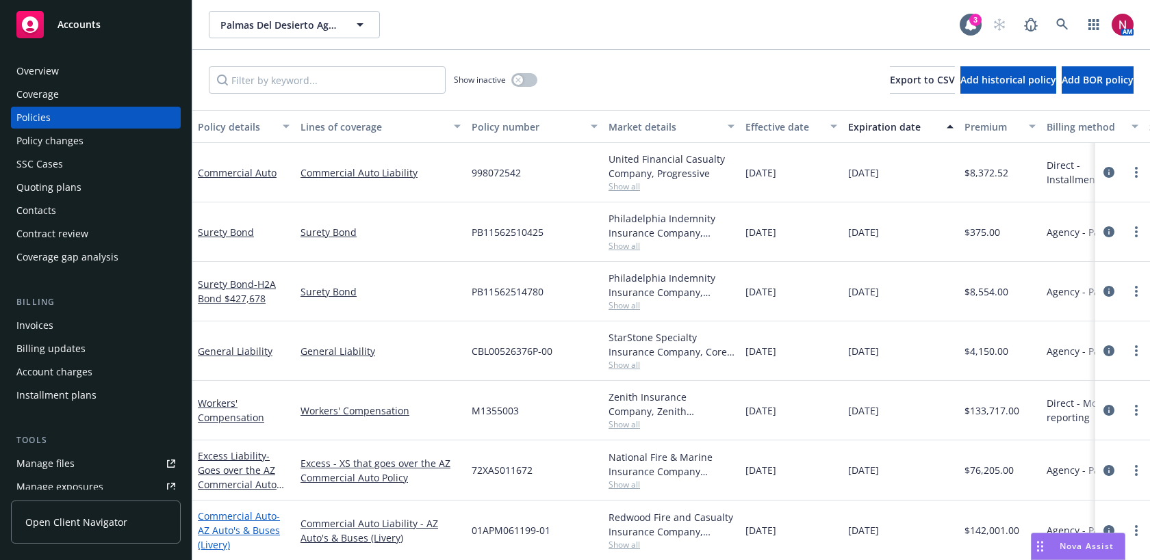
click at [240, 515] on link "Commercial Auto - AZ Auto's & Buses (Livery)" at bounding box center [239, 531] width 82 height 42
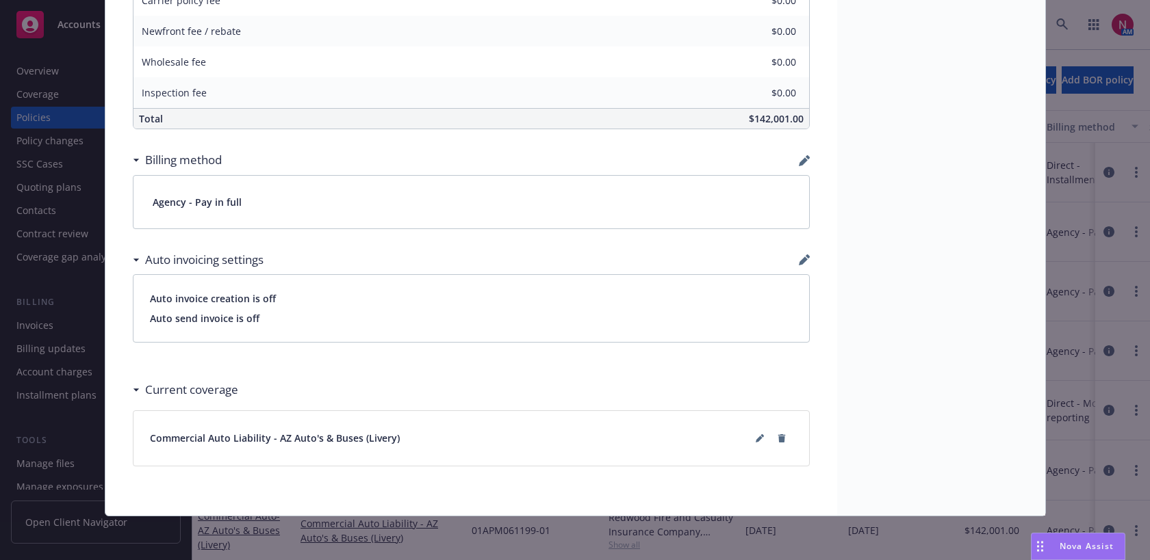
scroll to position [493, 0]
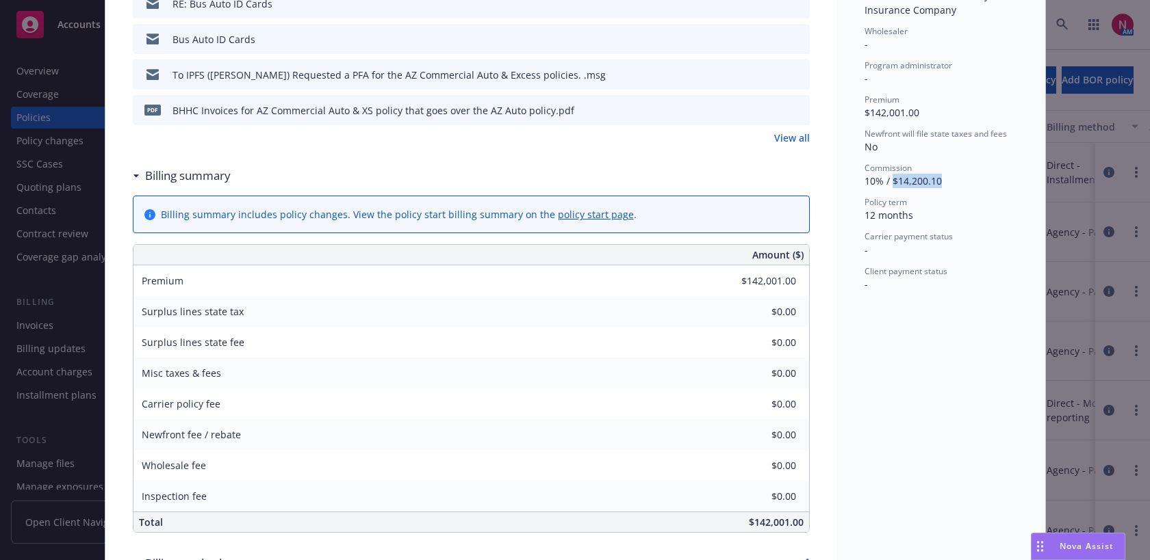
drag, startPoint x: 893, startPoint y: 181, endPoint x: 957, endPoint y: 183, distance: 64.3
click at [957, 183] on div "Commission 10% / $14,200.10" at bounding box center [940, 175] width 153 height 26
copy span "$14,200.10"
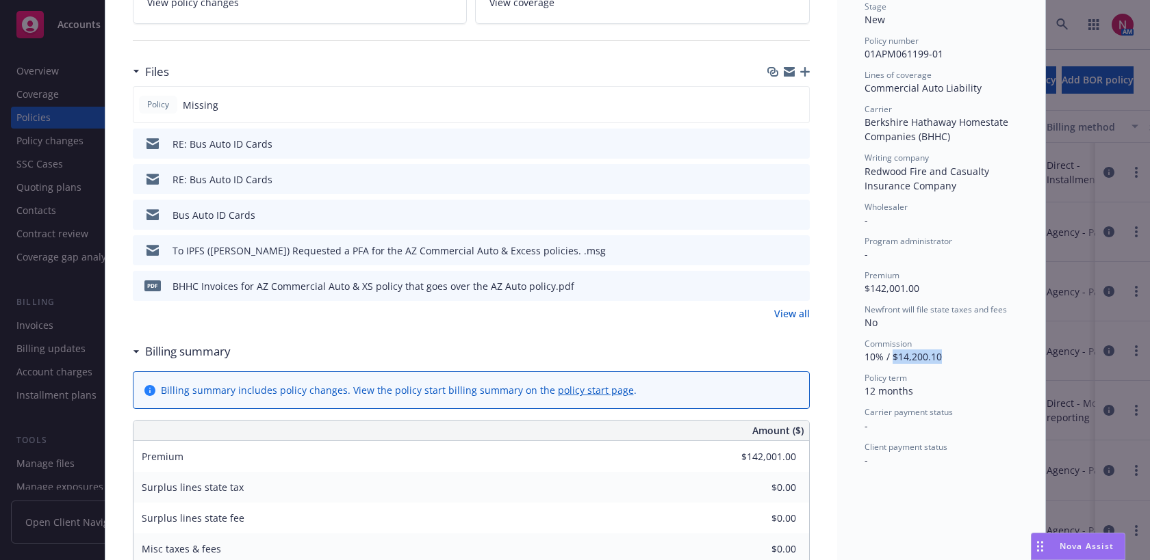
scroll to position [0, 0]
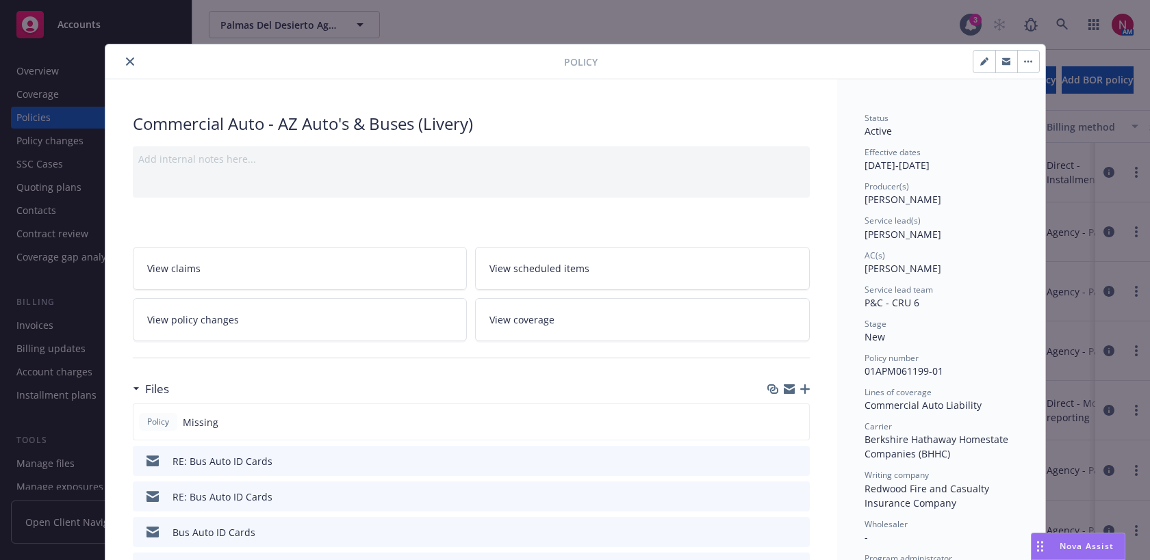
click at [126, 64] on icon "close" at bounding box center [130, 61] width 8 height 8
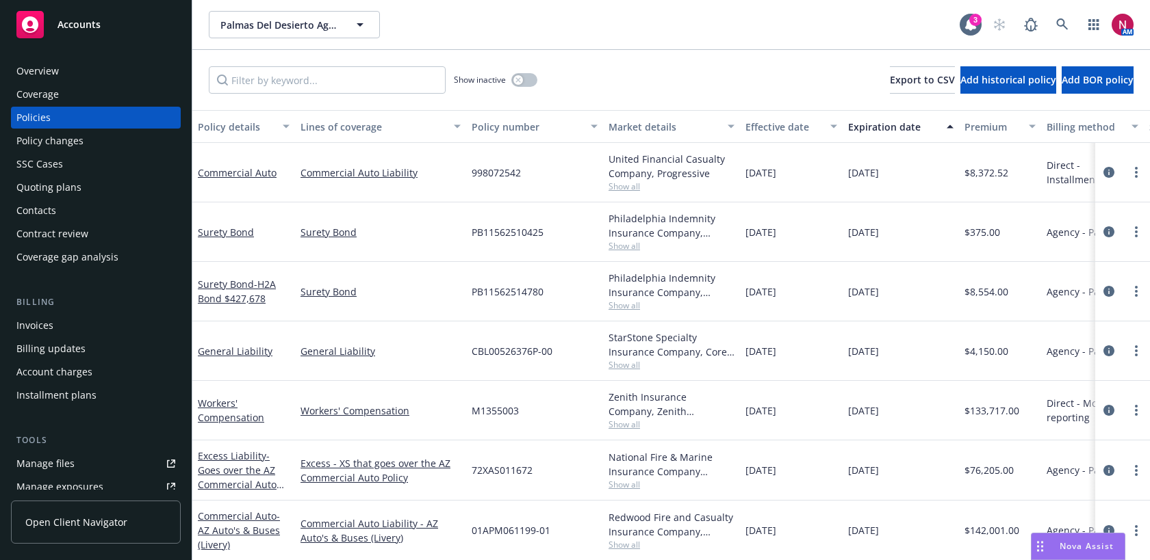
click at [66, 187] on div "Quoting plans" at bounding box center [48, 188] width 65 height 22
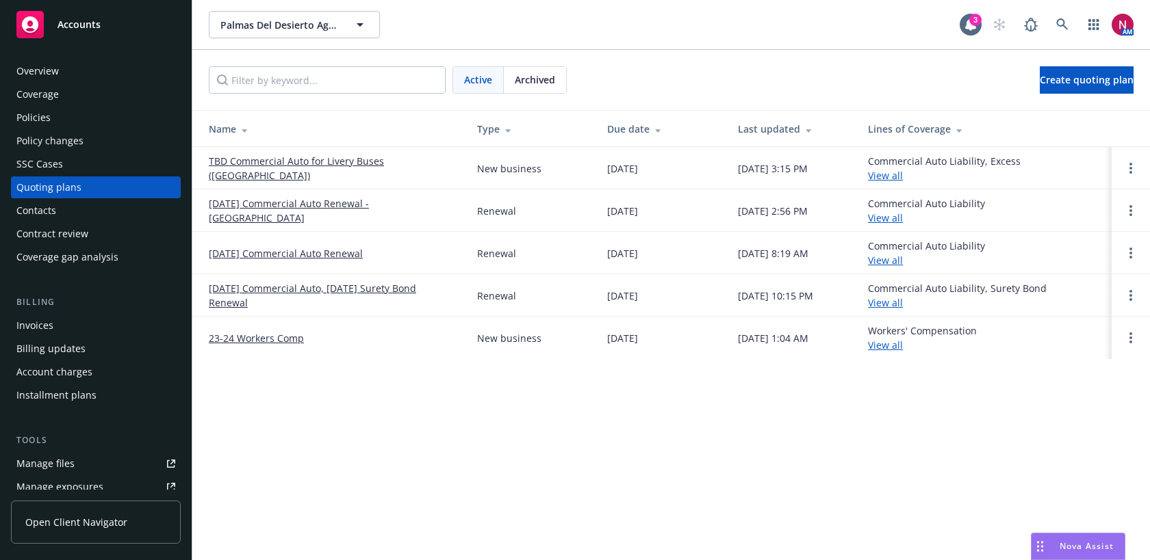
click at [306, 173] on link "TBD Commercial Auto for Livery Buses (AZ)" at bounding box center [332, 168] width 246 height 29
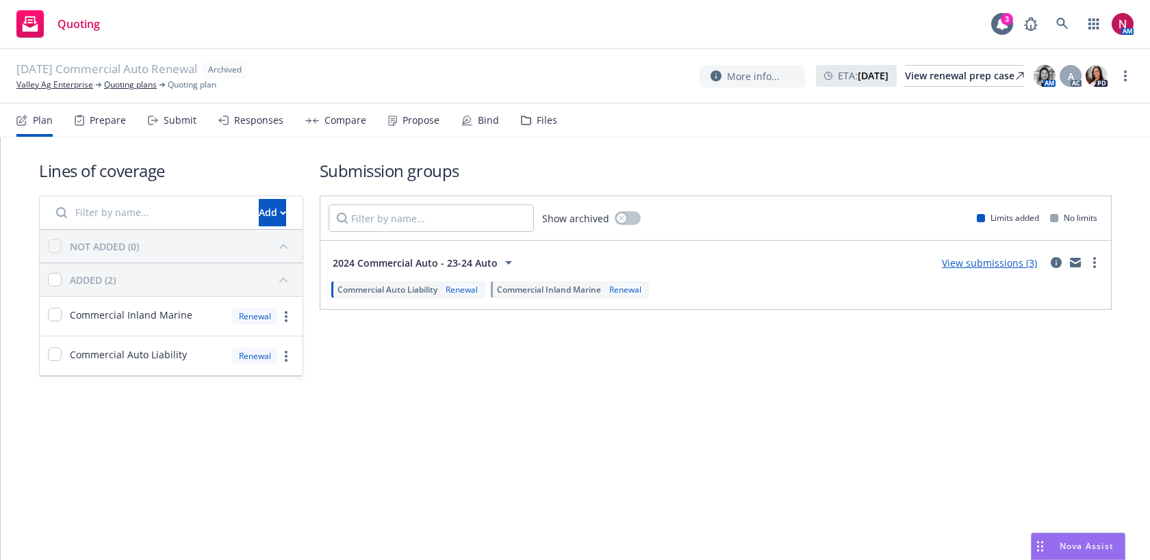
click at [530, 115] on div "Files" at bounding box center [539, 120] width 36 height 33
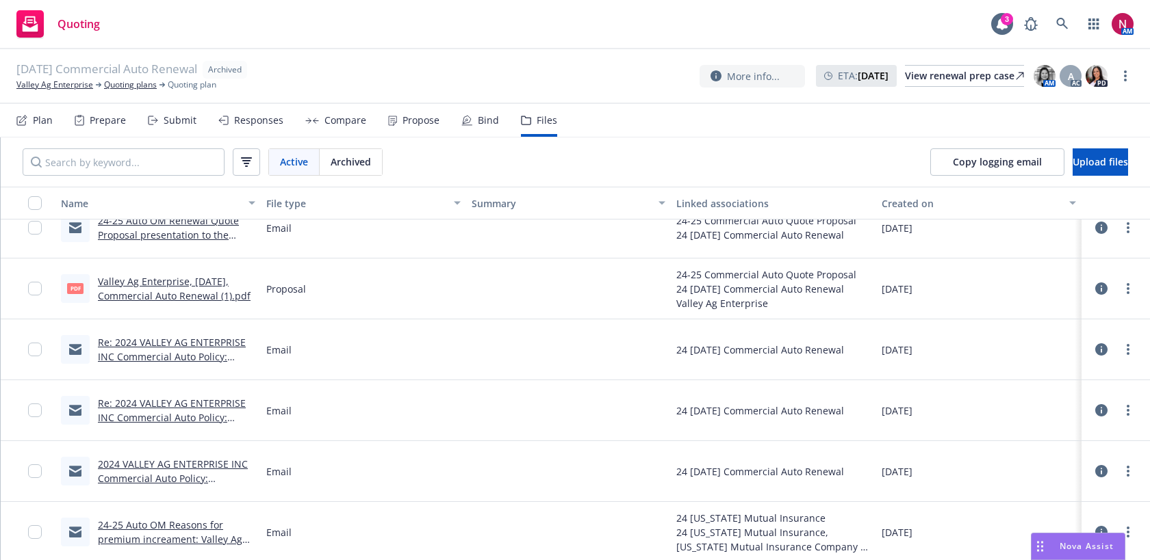
scroll to position [40, 0]
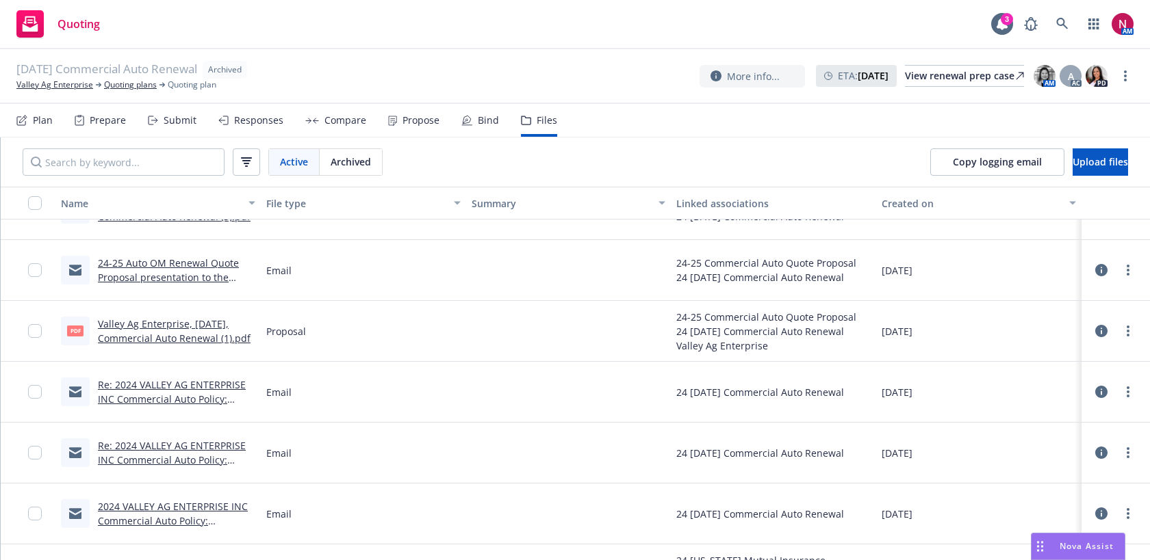
click at [177, 322] on link "Valley Ag Enterprise, December 2024, Commercial Auto Renewal (1).pdf" at bounding box center [174, 331] width 153 height 27
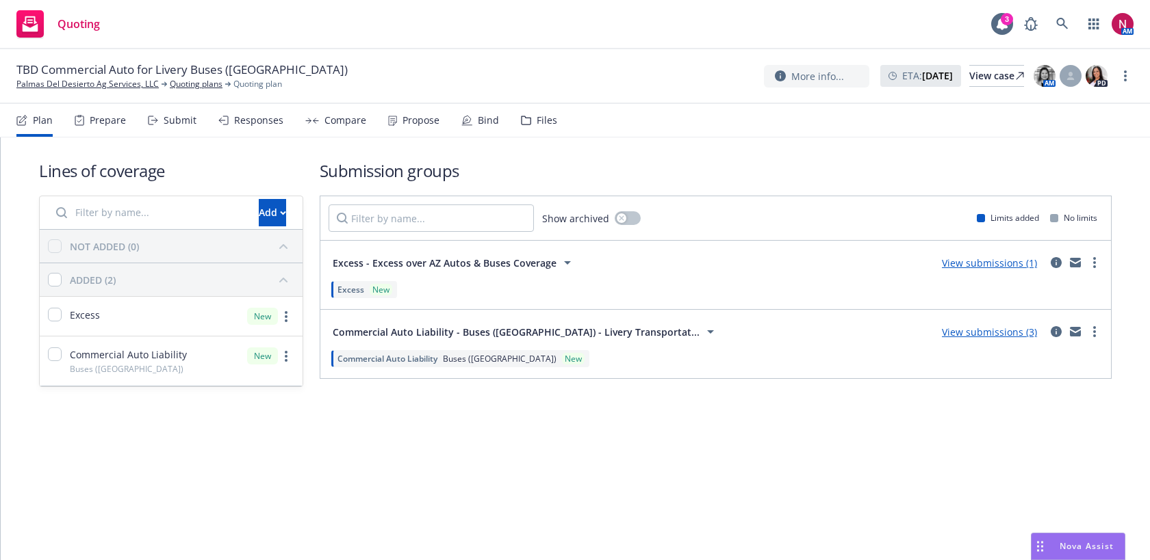
click at [158, 113] on div "Submit" at bounding box center [172, 120] width 49 height 33
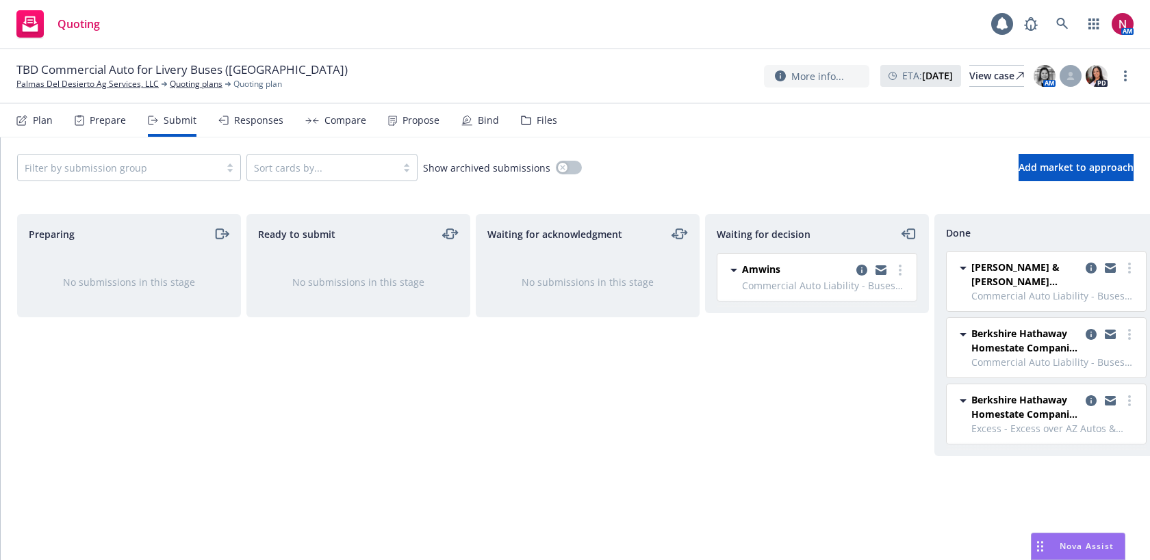
click at [260, 127] on div "Responses" at bounding box center [250, 120] width 65 height 33
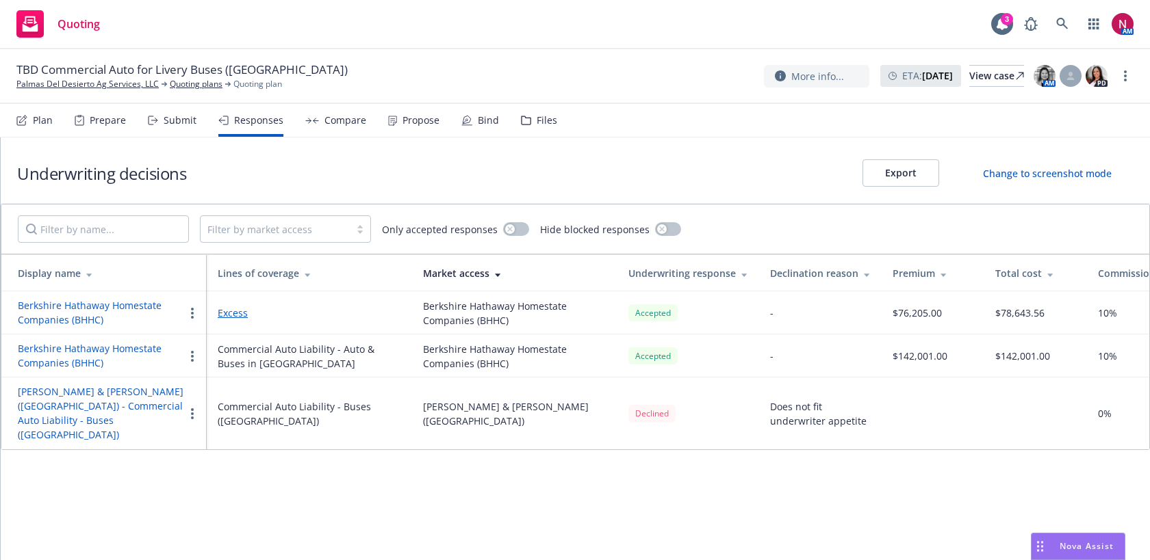
click at [101, 352] on button "Berkshire Hathaway Homestate Companies (BHHC)" at bounding box center [101, 355] width 166 height 29
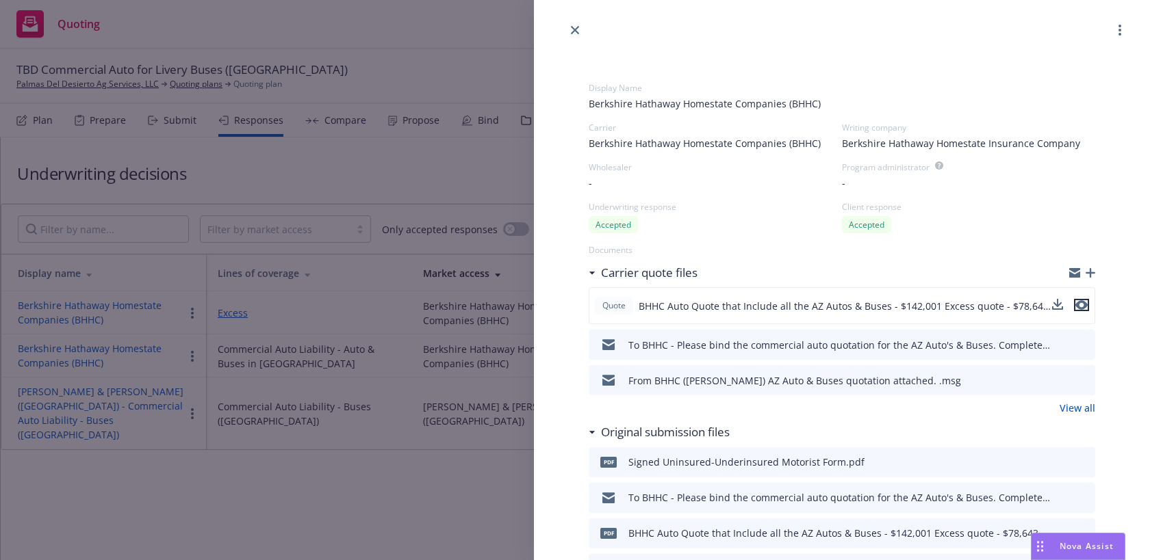
click at [1085, 305] on icon "preview file" at bounding box center [1081, 306] width 12 height 10
click at [569, 30] on link "close" at bounding box center [575, 30] width 16 height 16
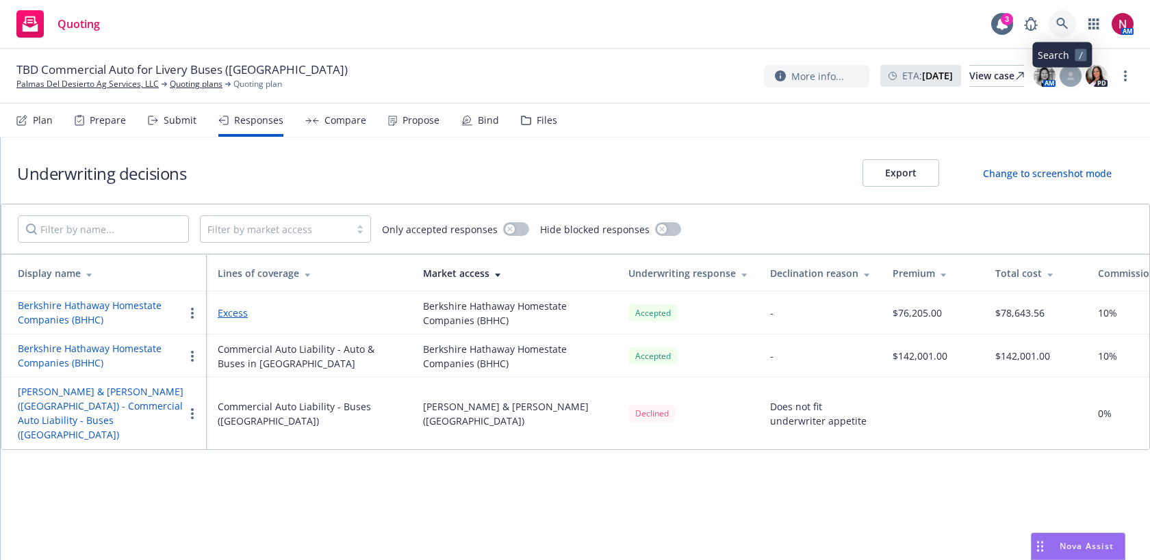
click at [1058, 19] on icon at bounding box center [1062, 24] width 12 height 12
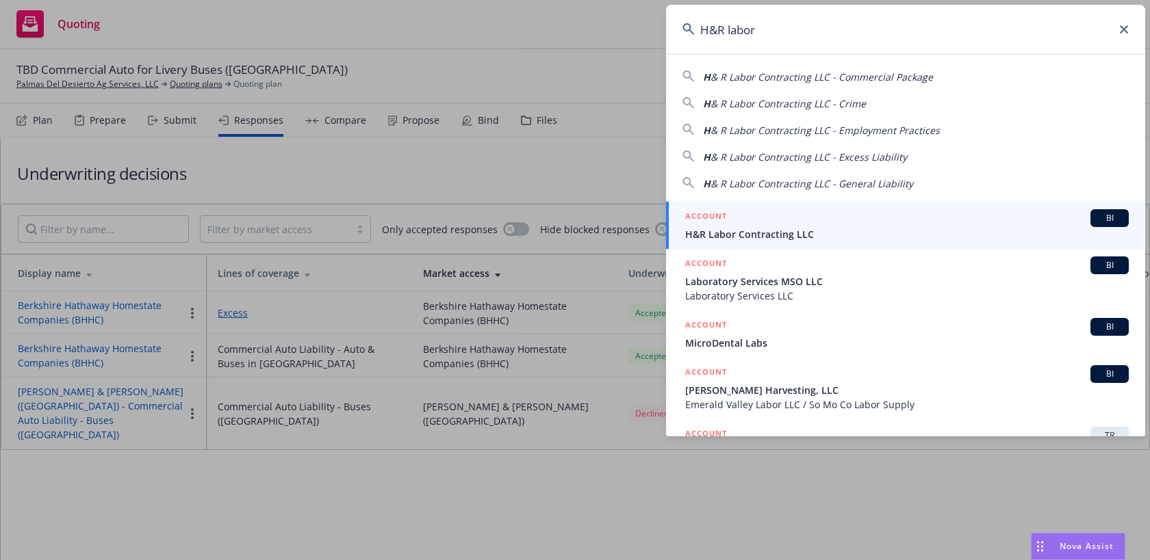
type input "H&R labor"
click at [799, 218] on div "ACCOUNT BI" at bounding box center [906, 218] width 443 height 18
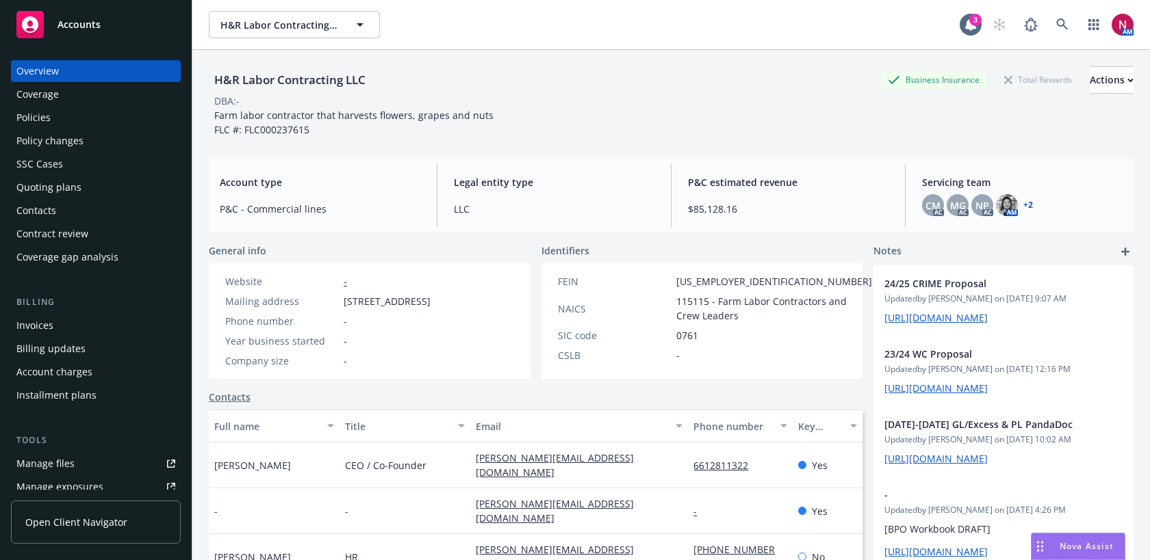
click at [94, 116] on div "Policies" at bounding box center [95, 118] width 159 height 22
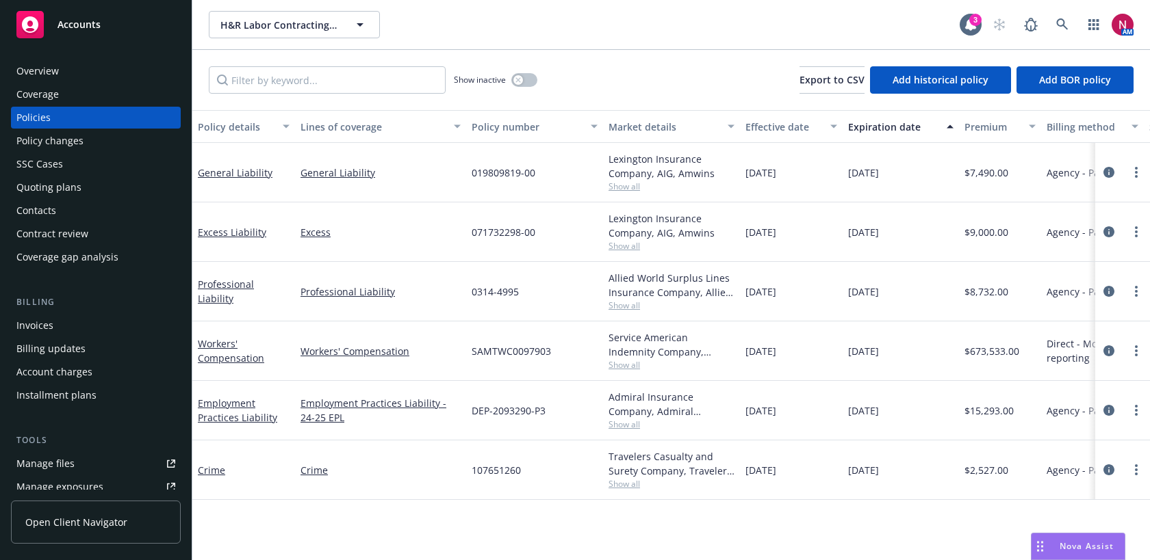
click at [630, 301] on span "Show all" at bounding box center [671, 306] width 126 height 12
click at [649, 224] on div "Lexington Insurance Company, AIG, Amwins" at bounding box center [671, 225] width 126 height 29
click at [1068, 22] on icon at bounding box center [1062, 24] width 12 height 12
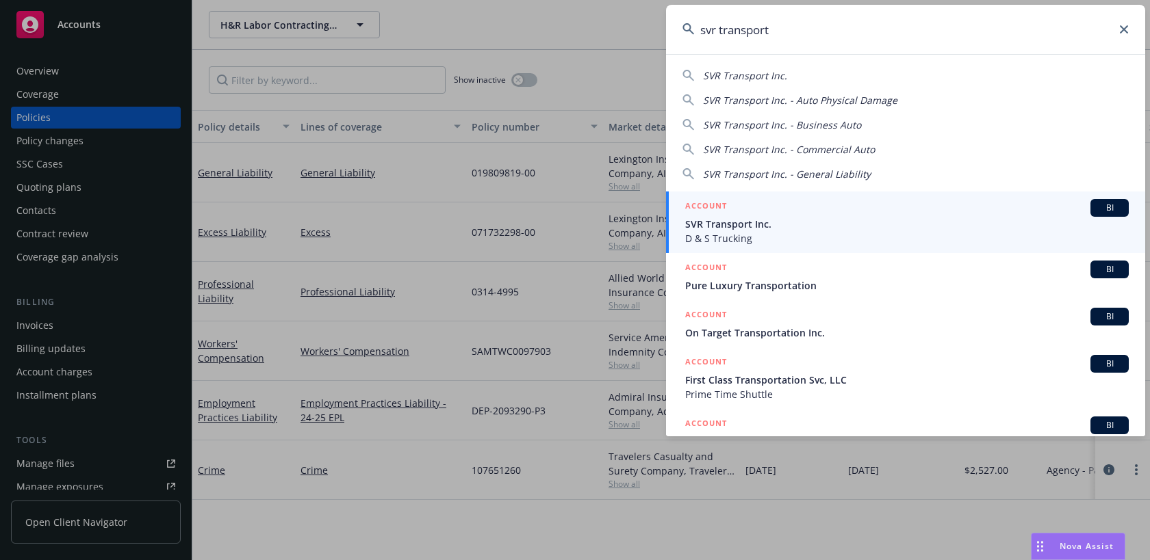
type input "svr transport"
click at [875, 223] on span "SVR Transport Inc." at bounding box center [906, 224] width 443 height 14
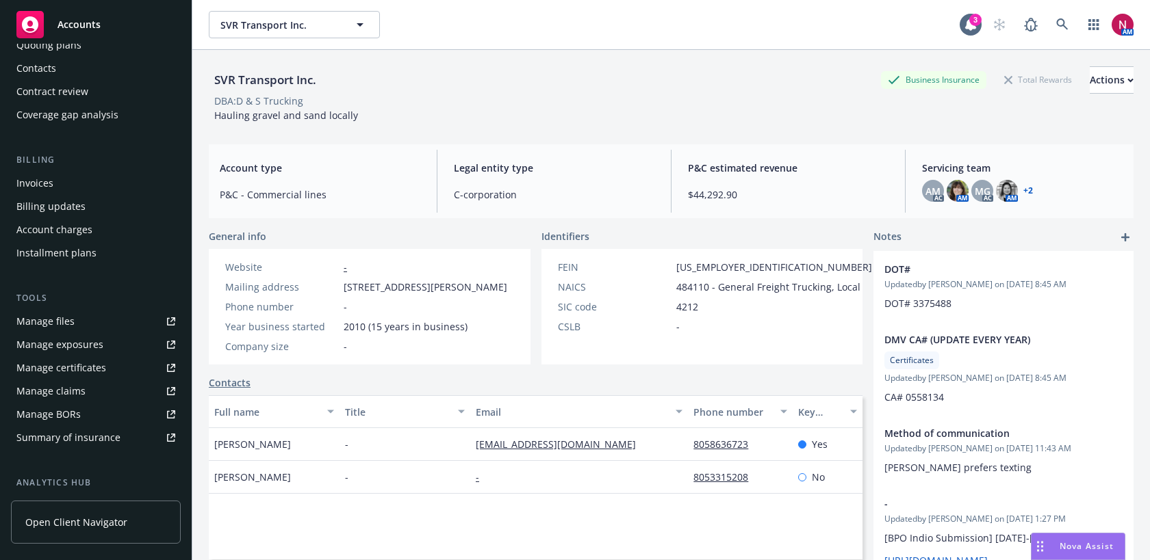
scroll to position [193, 0]
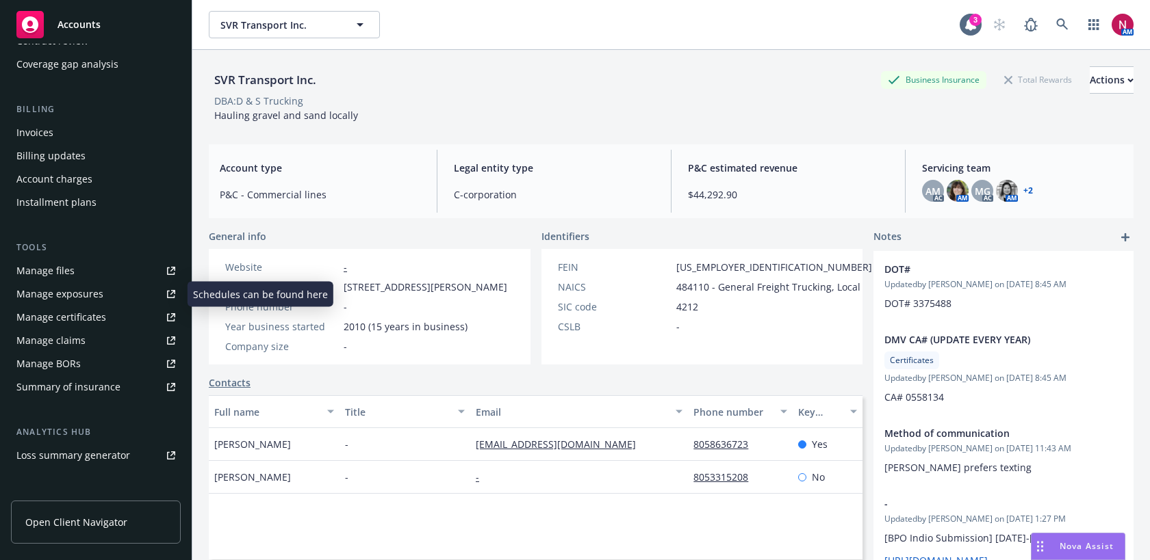
click at [100, 294] on div "Manage exposures" at bounding box center [59, 294] width 87 height 22
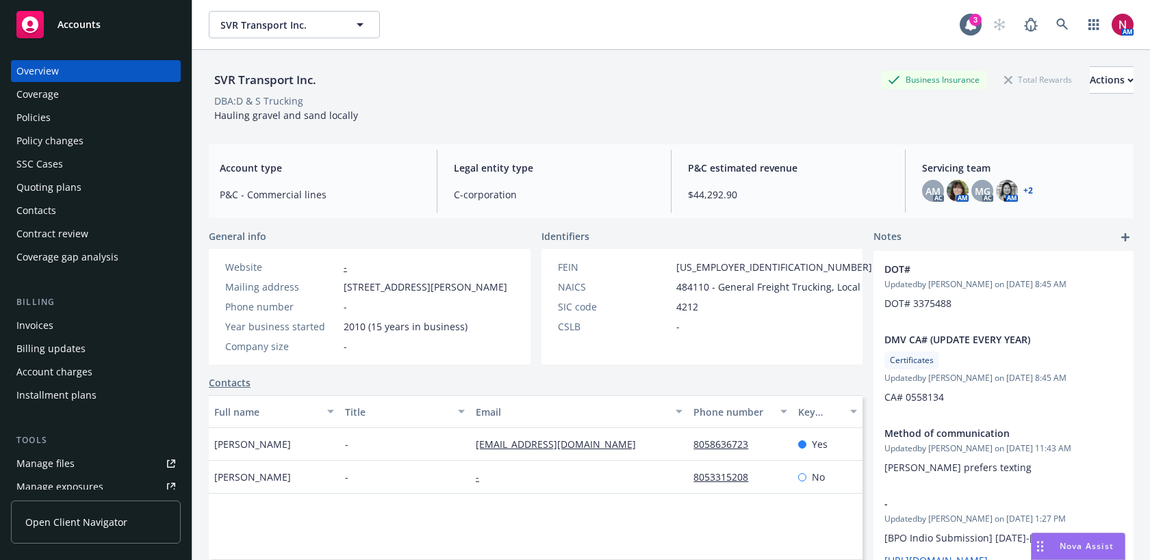
click at [44, 118] on div "Policies" at bounding box center [33, 118] width 34 height 22
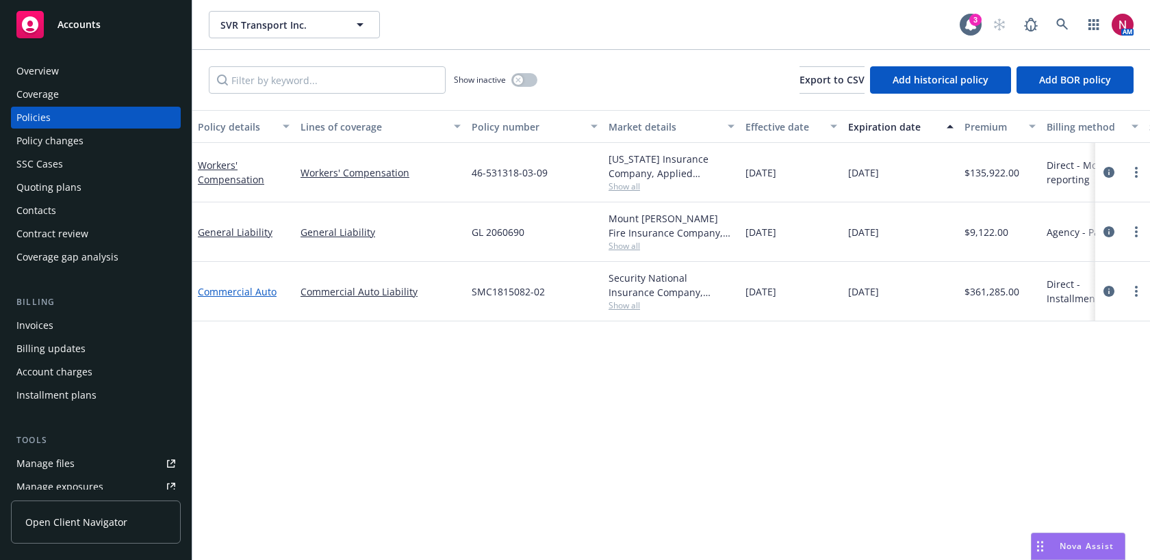
click at [237, 289] on link "Commercial Auto" at bounding box center [237, 291] width 79 height 13
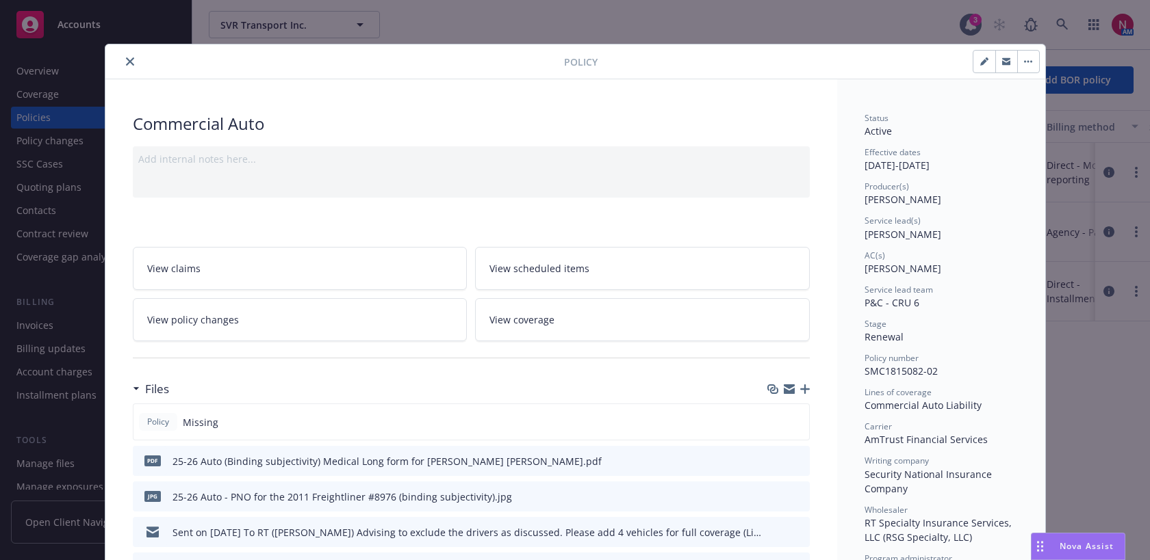
click at [126, 60] on icon "close" at bounding box center [130, 61] width 8 height 8
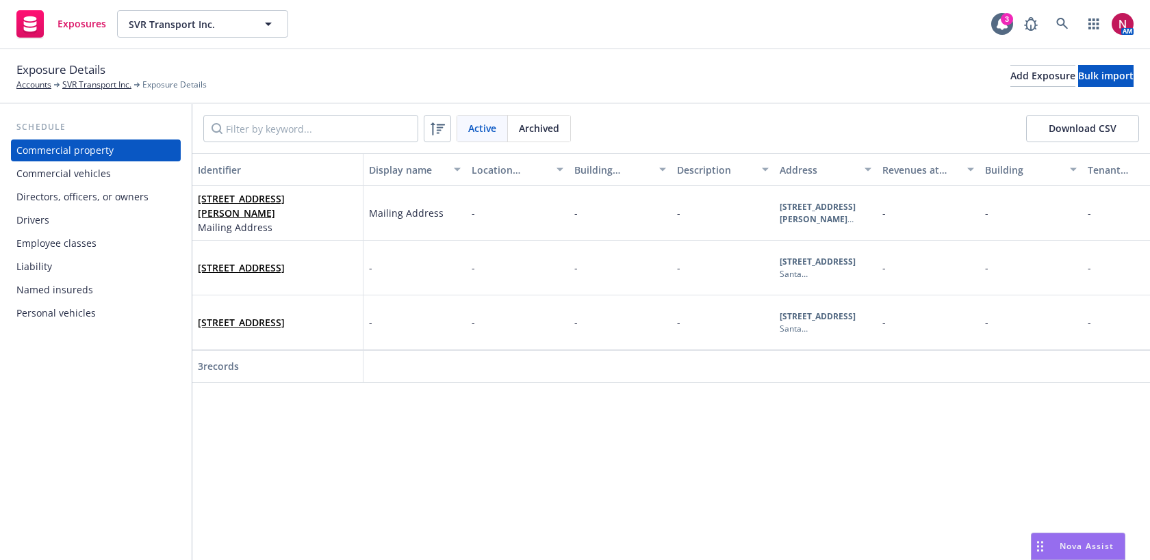
click at [83, 223] on div "Drivers" at bounding box center [95, 220] width 159 height 22
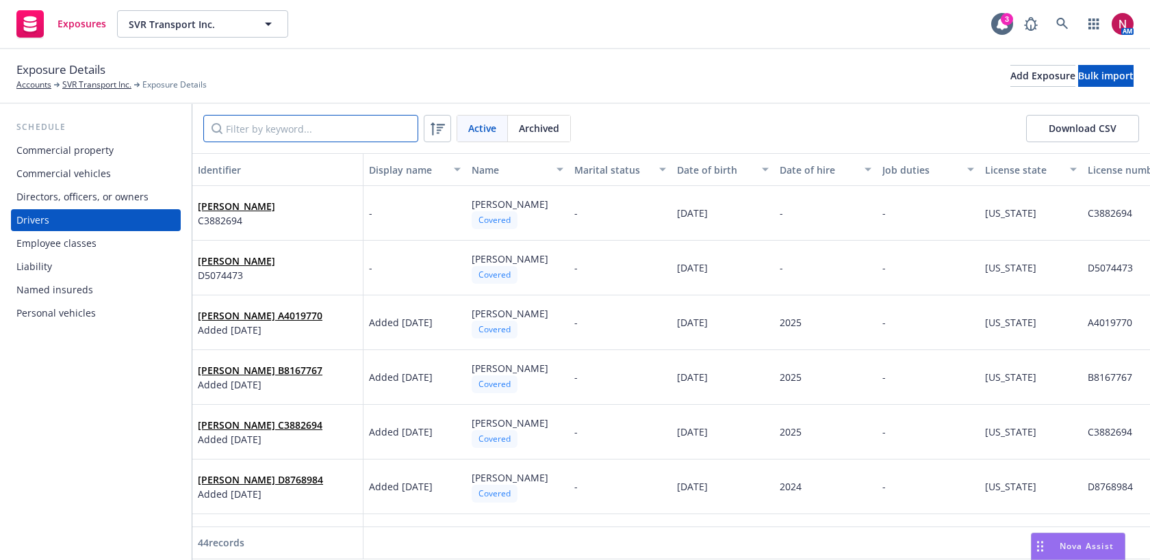
click at [293, 133] on input "Filter by keyword..." at bounding box center [310, 128] width 215 height 27
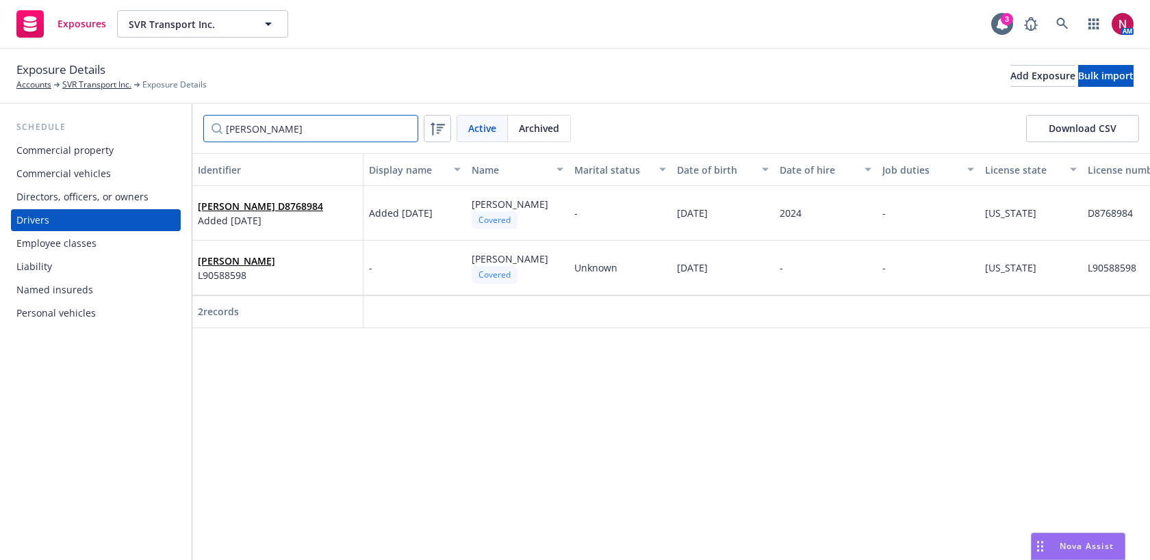
type input "[PERSON_NAME]"
click at [95, 81] on link "SVR Transport Inc." at bounding box center [96, 85] width 69 height 12
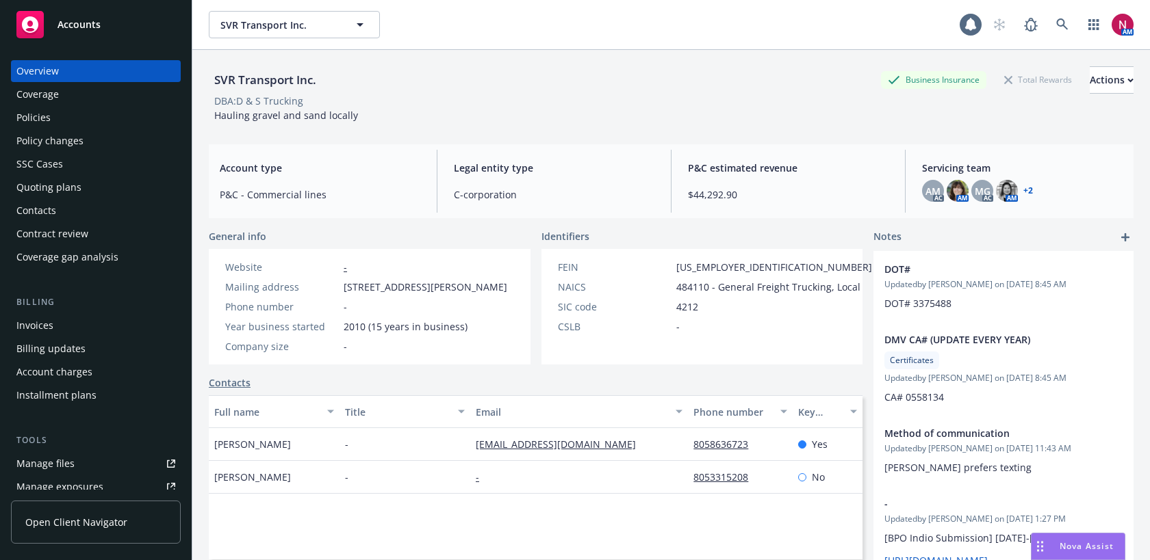
click at [101, 138] on div "Policy changes" at bounding box center [95, 141] width 159 height 22
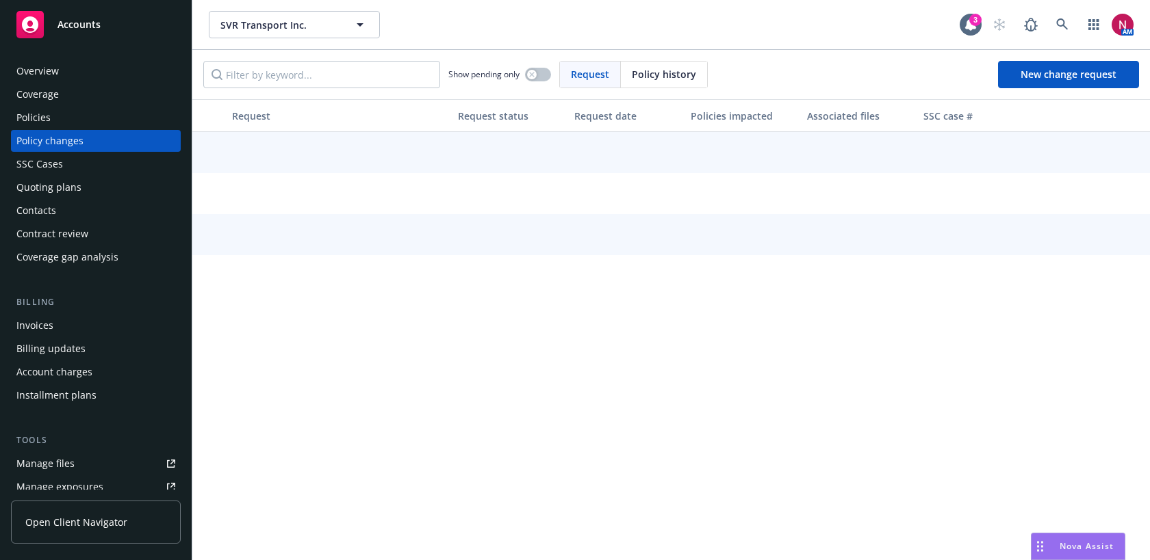
click at [74, 187] on div "Quoting plans" at bounding box center [48, 188] width 65 height 22
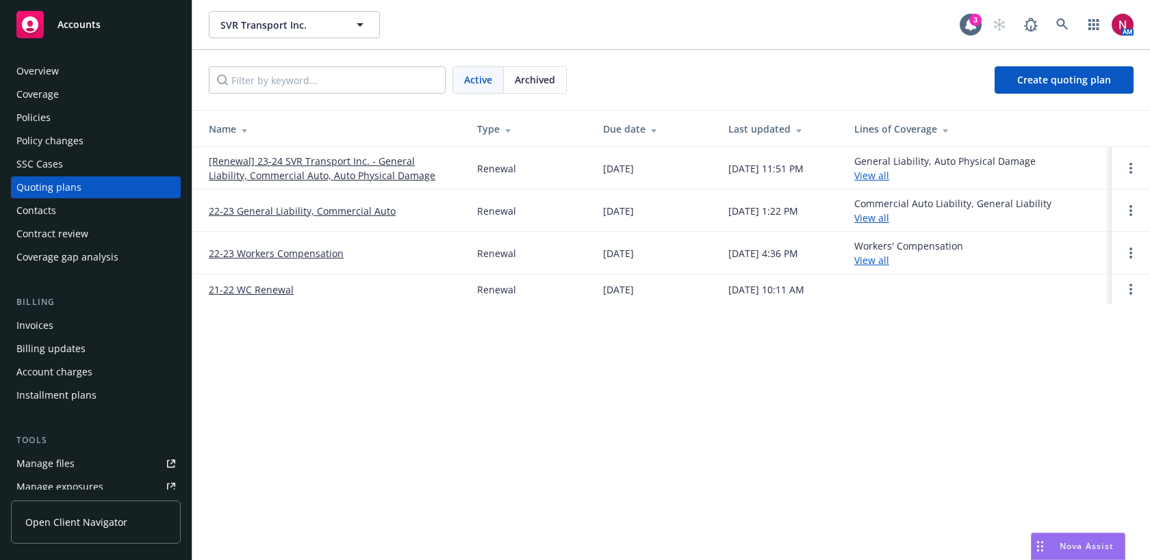
click at [549, 68] on div "Archived" at bounding box center [535, 80] width 62 height 26
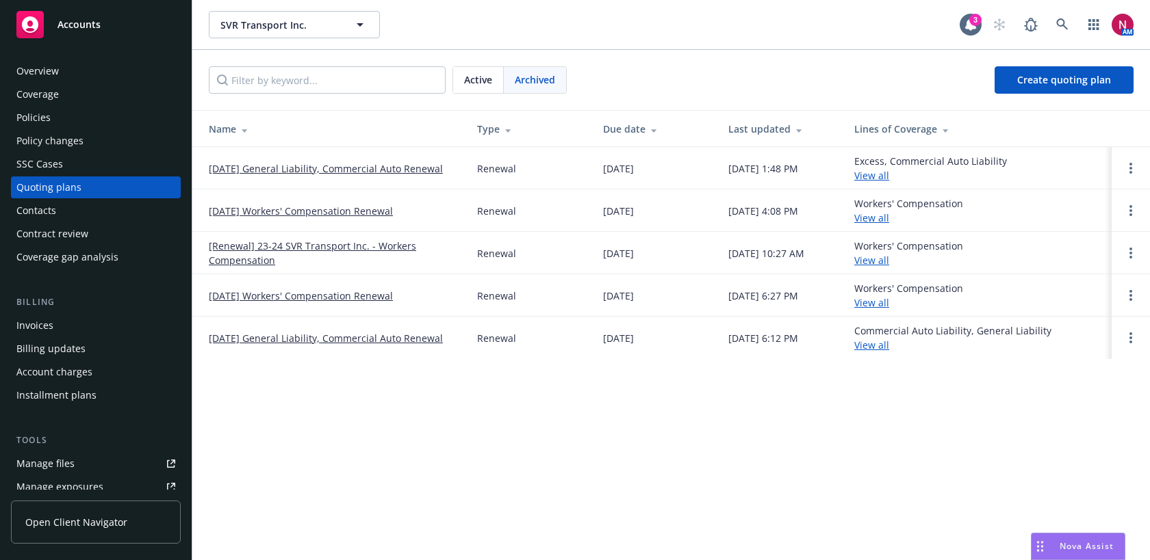
click at [317, 167] on link "[DATE] General Liability, Commercial Auto Renewal" at bounding box center [326, 168] width 234 height 14
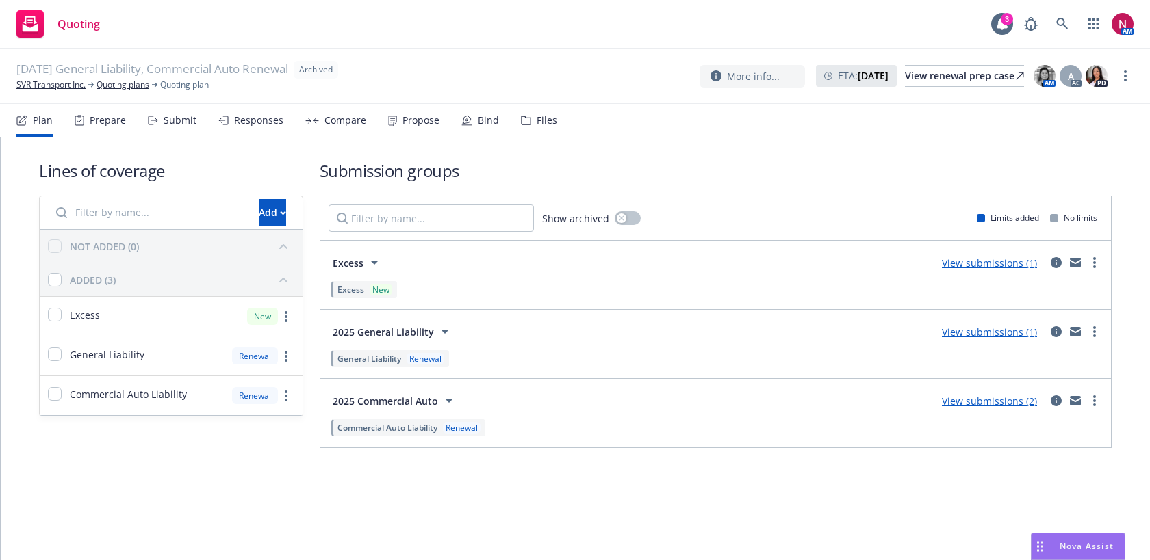
click at [414, 128] on div "Propose" at bounding box center [413, 120] width 51 height 33
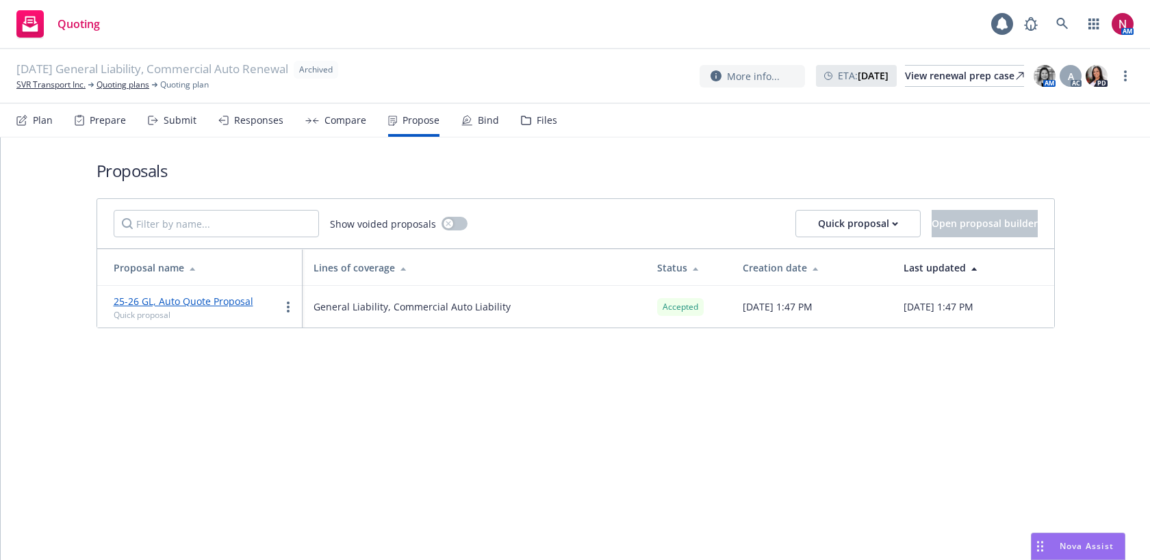
click at [327, 118] on div "Compare" at bounding box center [345, 120] width 42 height 11
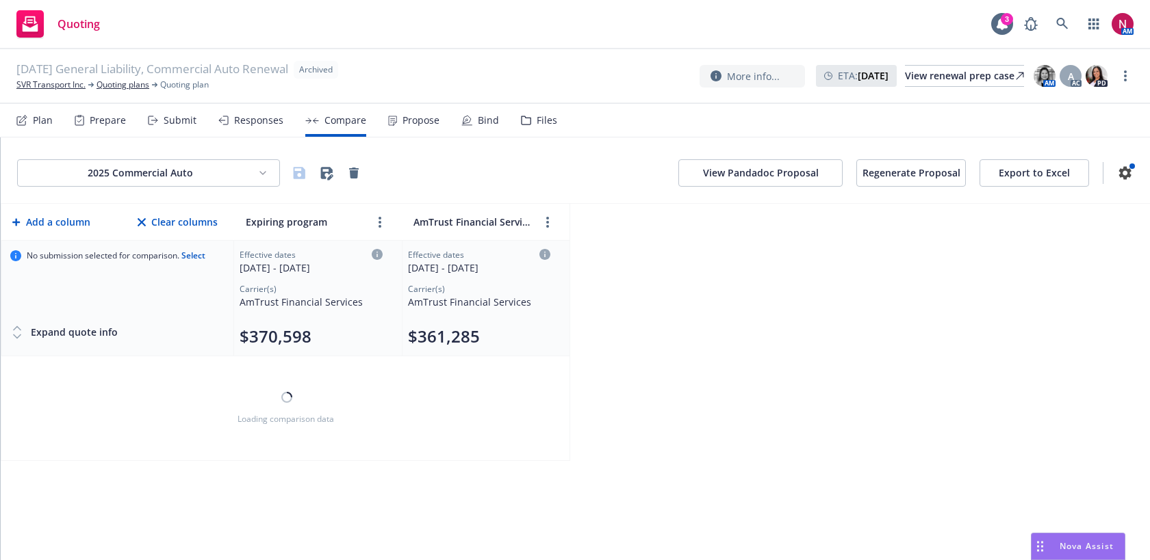
click at [258, 117] on div "Responses" at bounding box center [258, 120] width 49 height 11
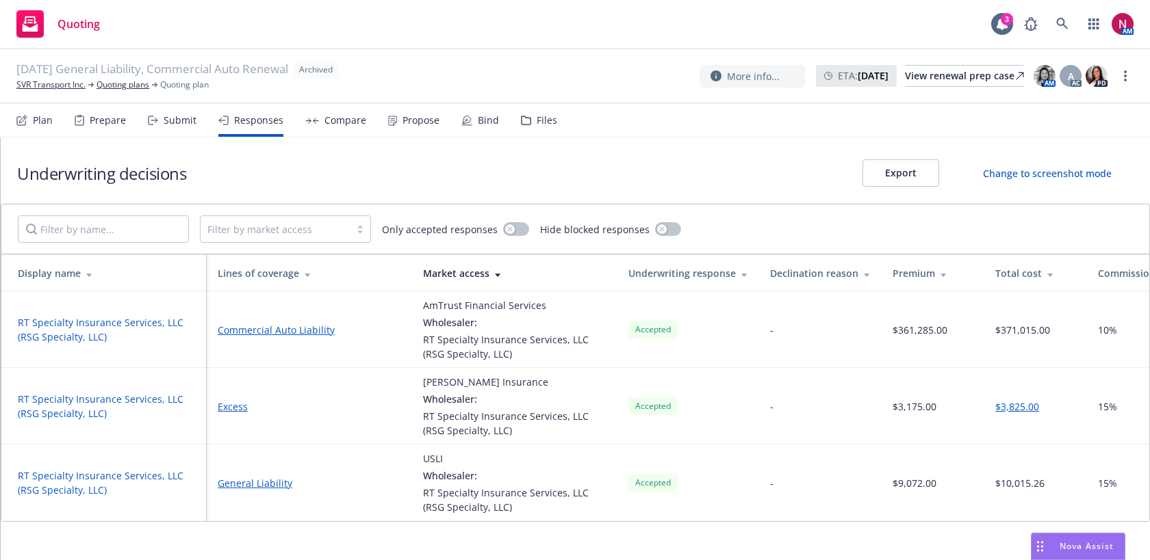
click at [88, 321] on button "RT Specialty Insurance Services, LLC (RSG Specialty, LLC)" at bounding box center [109, 329] width 183 height 29
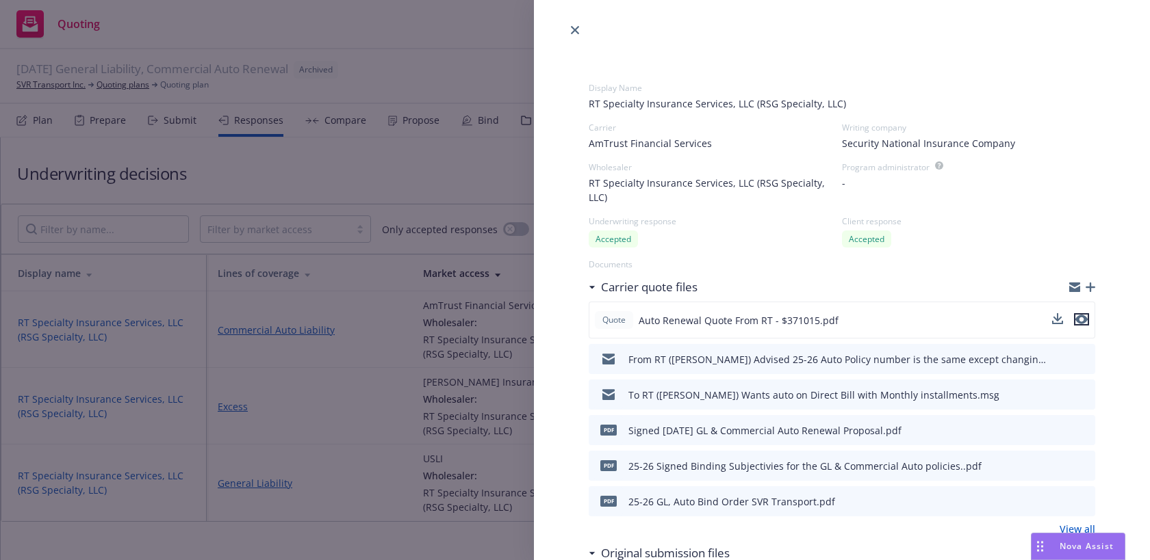
click at [1081, 315] on icon "preview file" at bounding box center [1081, 320] width 12 height 10
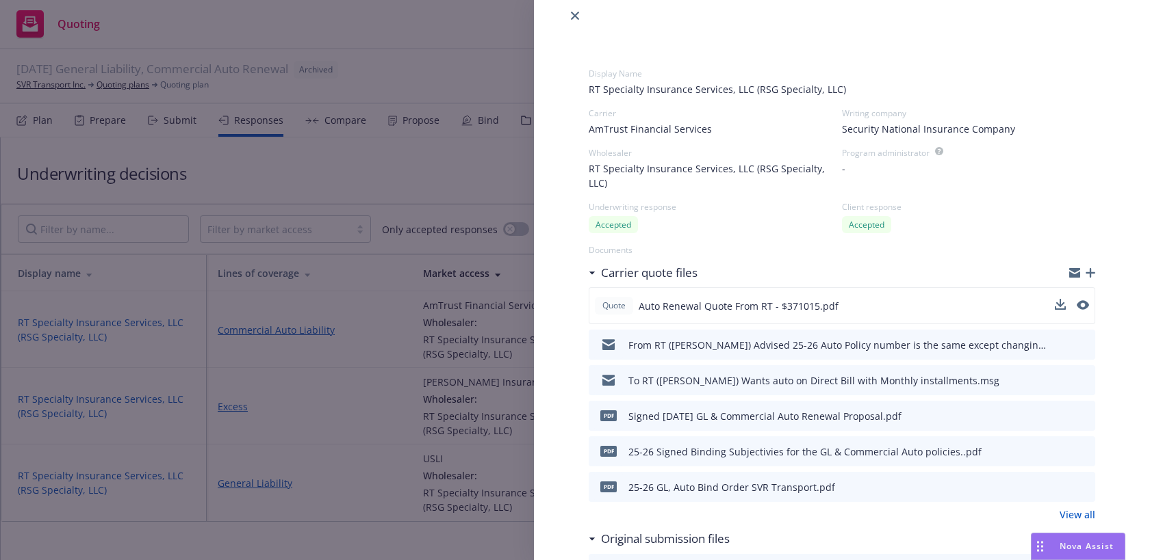
click at [1080, 508] on link "View all" at bounding box center [1077, 515] width 36 height 14
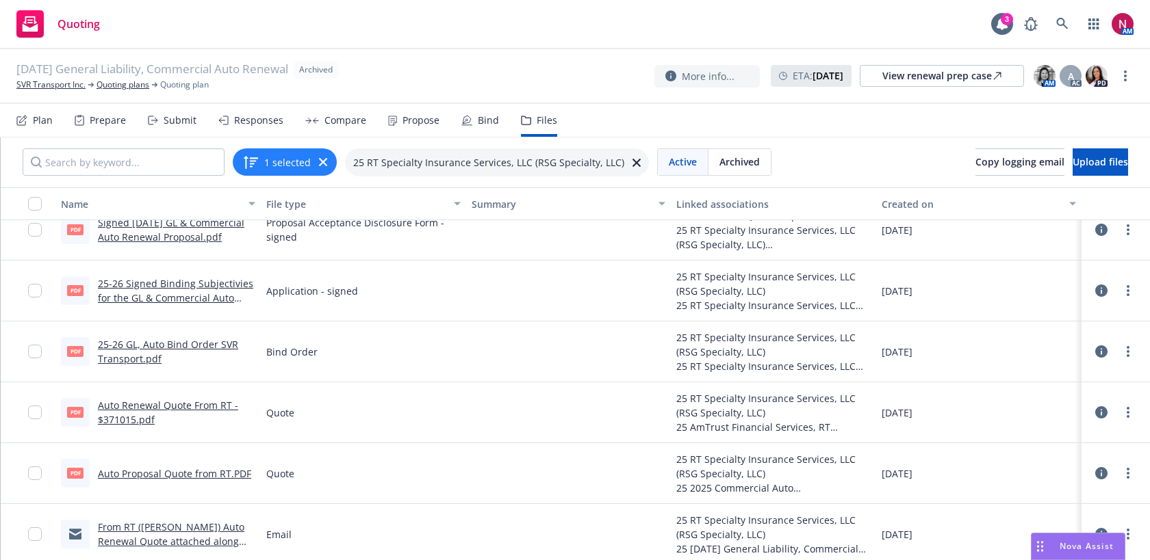
scroll to position [146, 0]
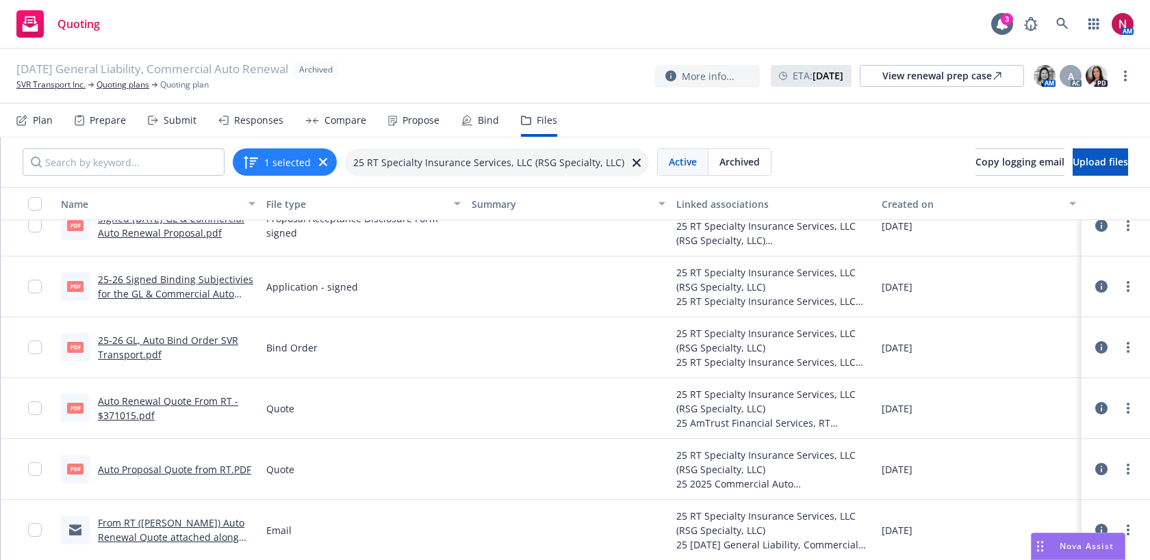
click at [224, 473] on link "Auto Proposal Quote from RT.PDF" at bounding box center [174, 469] width 153 height 13
